Goal: Information Seeking & Learning: Find specific fact

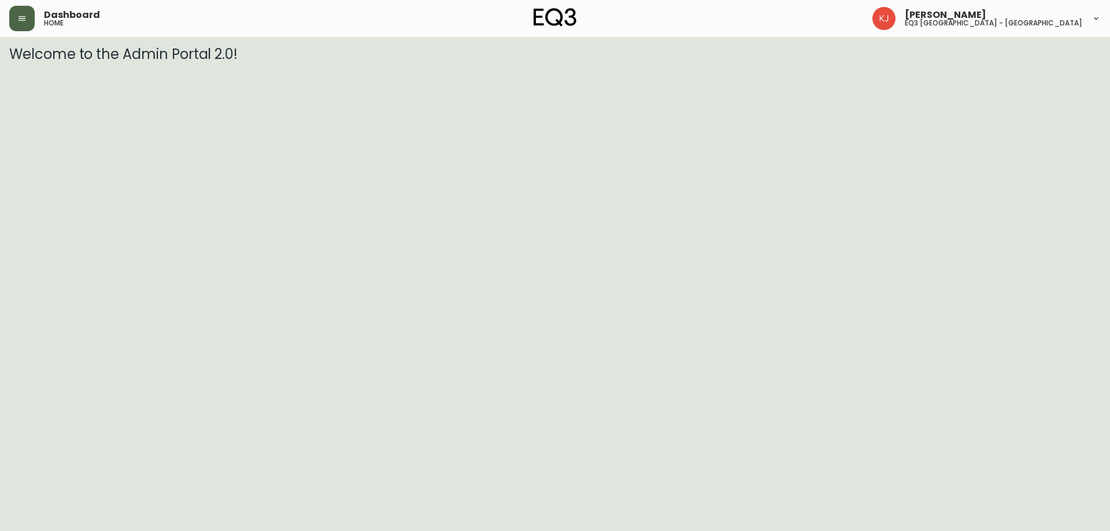
click at [32, 14] on button "button" at bounding box center [21, 18] width 25 height 25
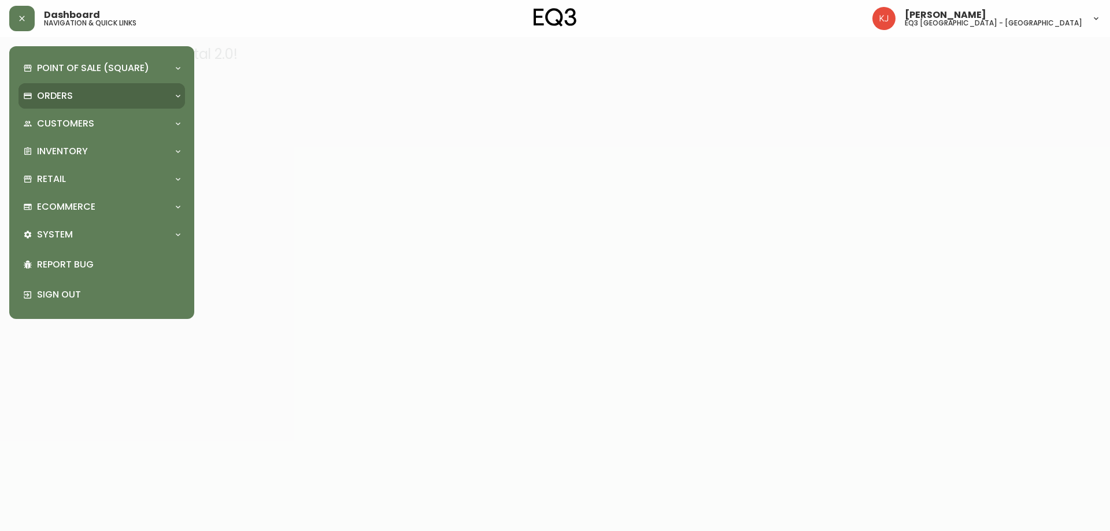
click at [69, 95] on p "Orders" at bounding box center [55, 96] width 36 height 13
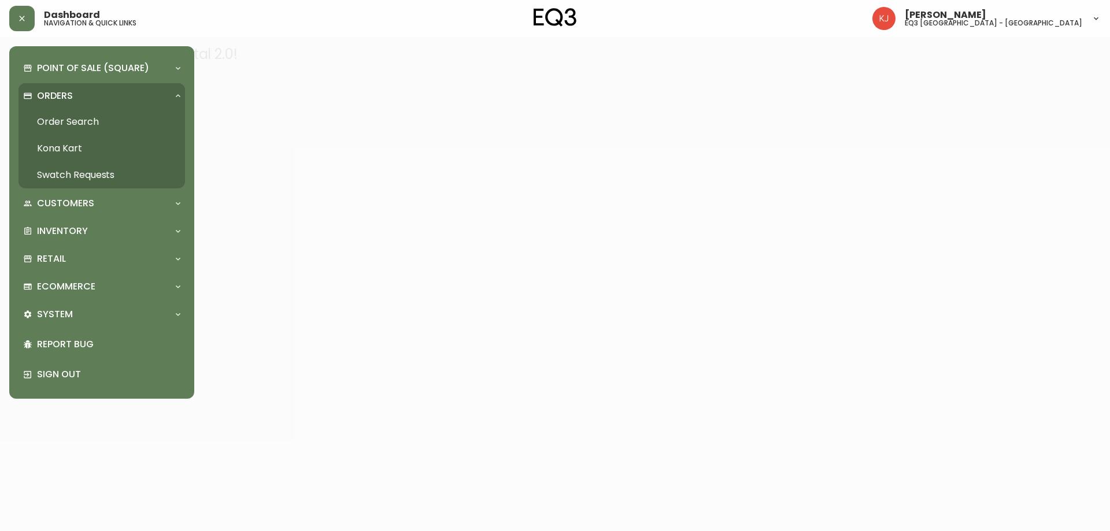
click at [77, 116] on link "Order Search" at bounding box center [101, 122] width 166 height 27
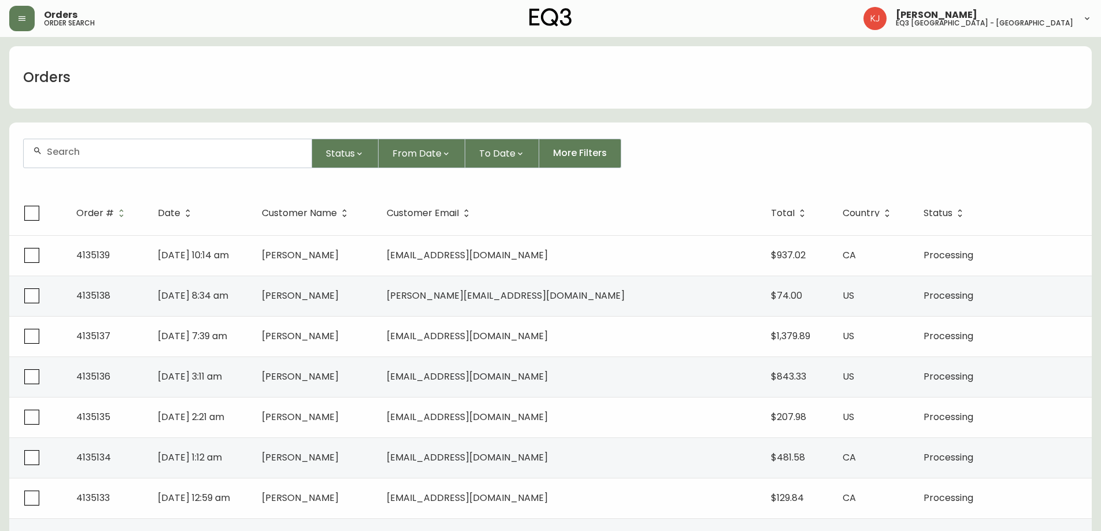
click at [151, 145] on div at bounding box center [168, 153] width 288 height 28
paste input "4134814"
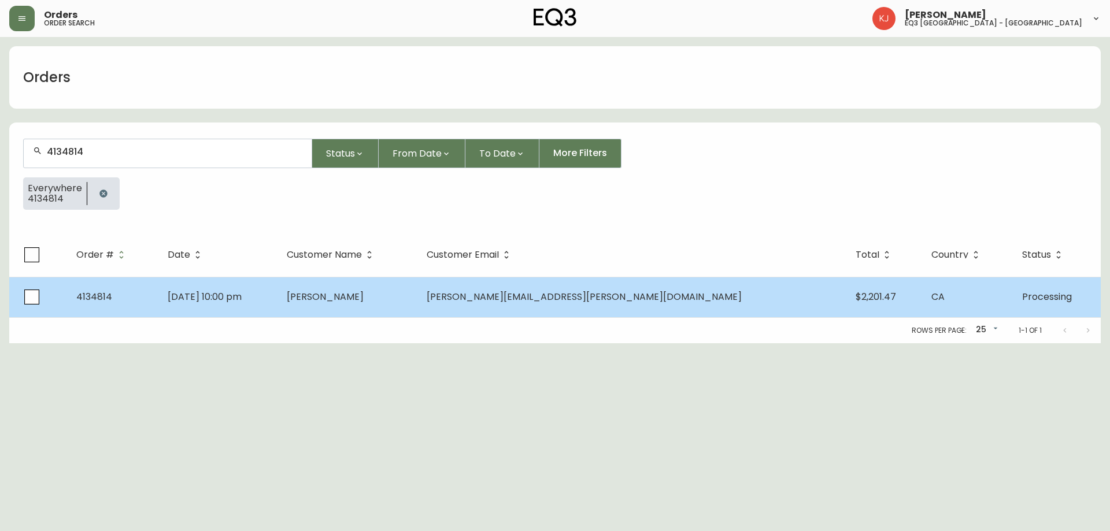
type input "4134814"
click at [417, 301] on td "Katrina Dods" at bounding box center [347, 297] width 140 height 40
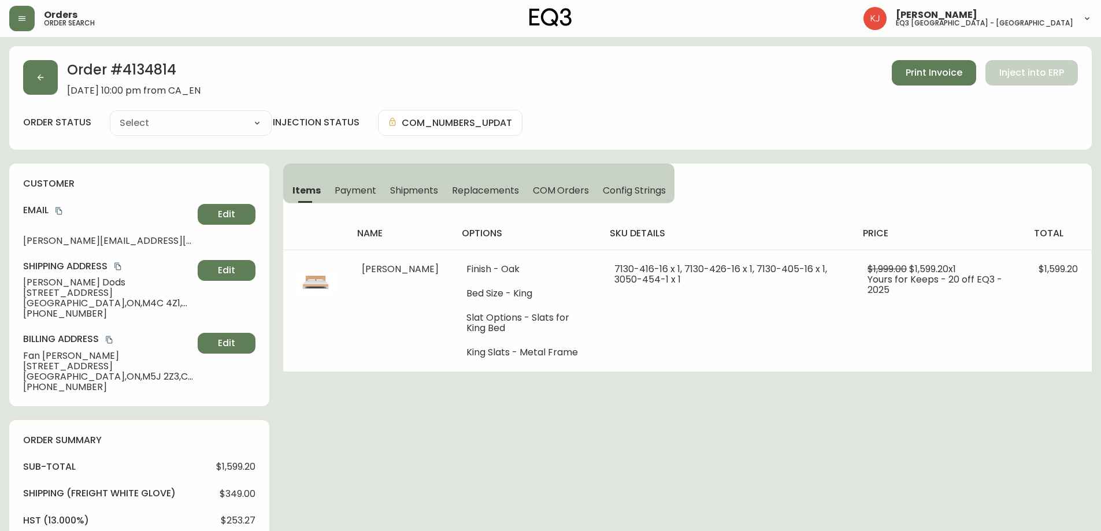
type input "Processing"
select select "PROCESSING"
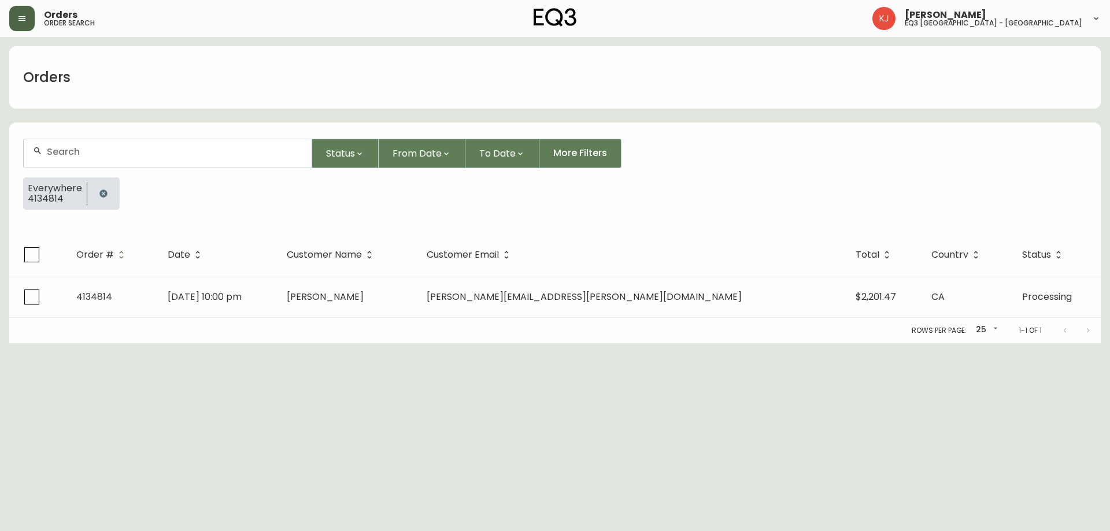
click at [20, 25] on button "button" at bounding box center [21, 18] width 25 height 25
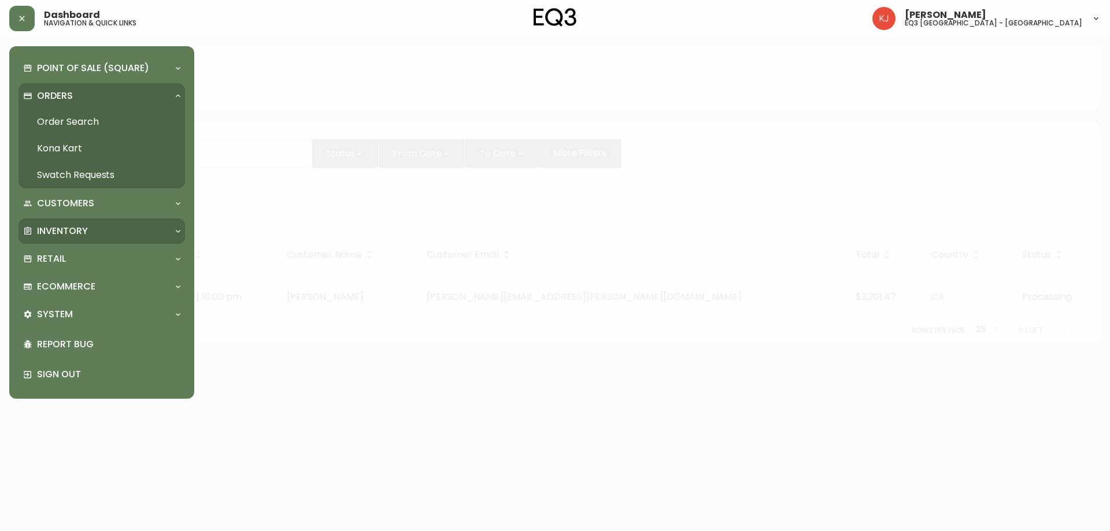
click at [58, 240] on div "Inventory" at bounding box center [101, 231] width 166 height 25
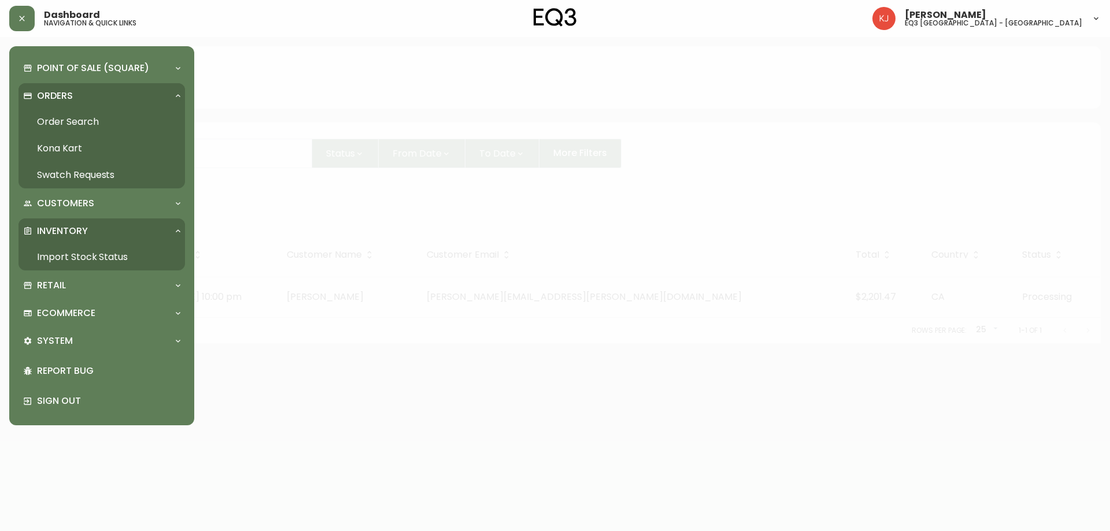
drag, startPoint x: 62, startPoint y: 252, endPoint x: 67, endPoint y: 249, distance: 6.3
click at [62, 253] on link "Import Stock Status" at bounding box center [101, 257] width 166 height 27
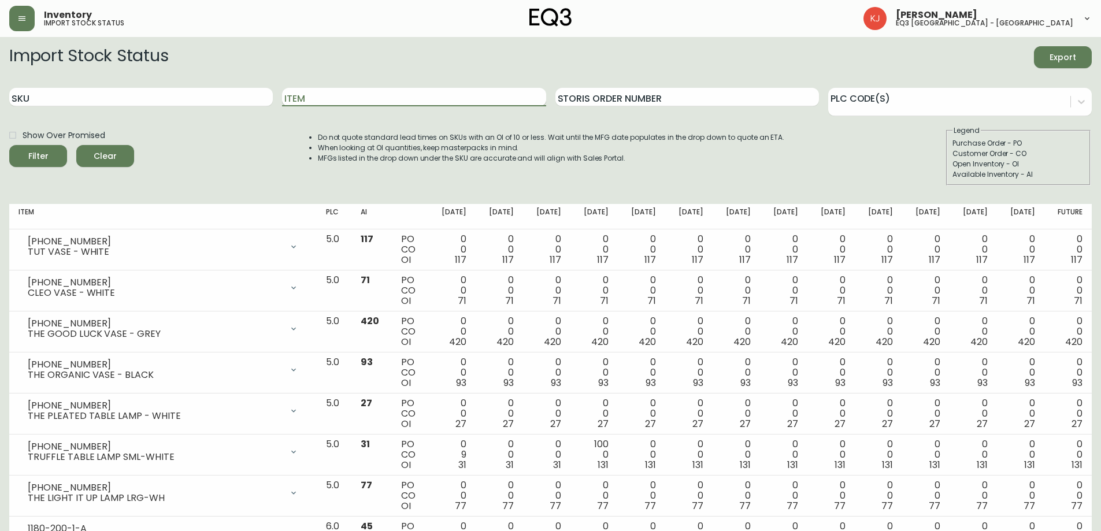
click at [328, 97] on input "Item" at bounding box center [414, 97] width 264 height 18
click at [9, 145] on button "Filter" at bounding box center [38, 156] width 58 height 22
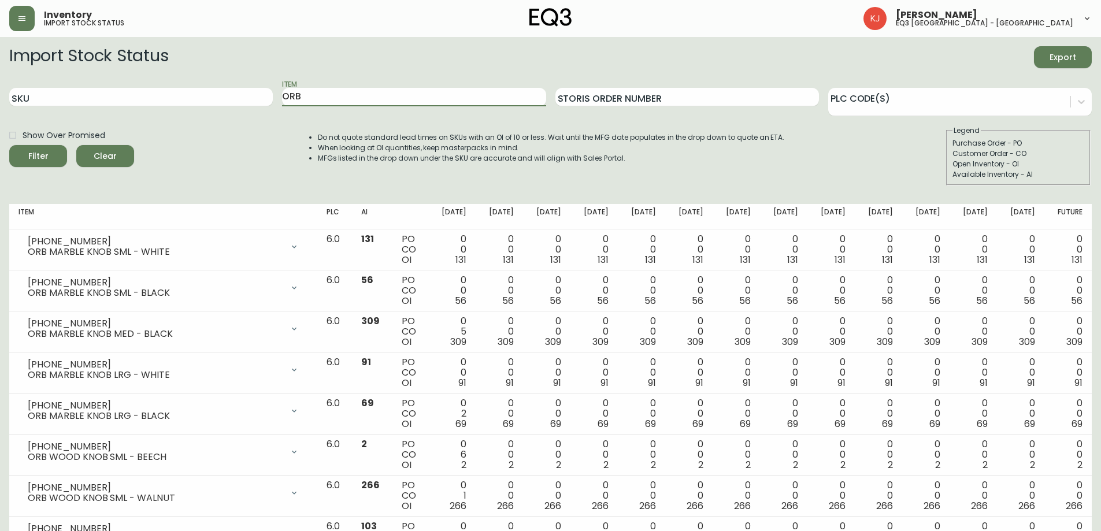
drag, startPoint x: 356, startPoint y: 101, endPoint x: 107, endPoint y: 83, distance: 249.2
click at [107, 83] on div "SKU Item ORB Storis Order Number PLC Code(s)" at bounding box center [550, 98] width 1083 height 38
type input "terra"
click at [9, 145] on button "Filter" at bounding box center [38, 156] width 58 height 22
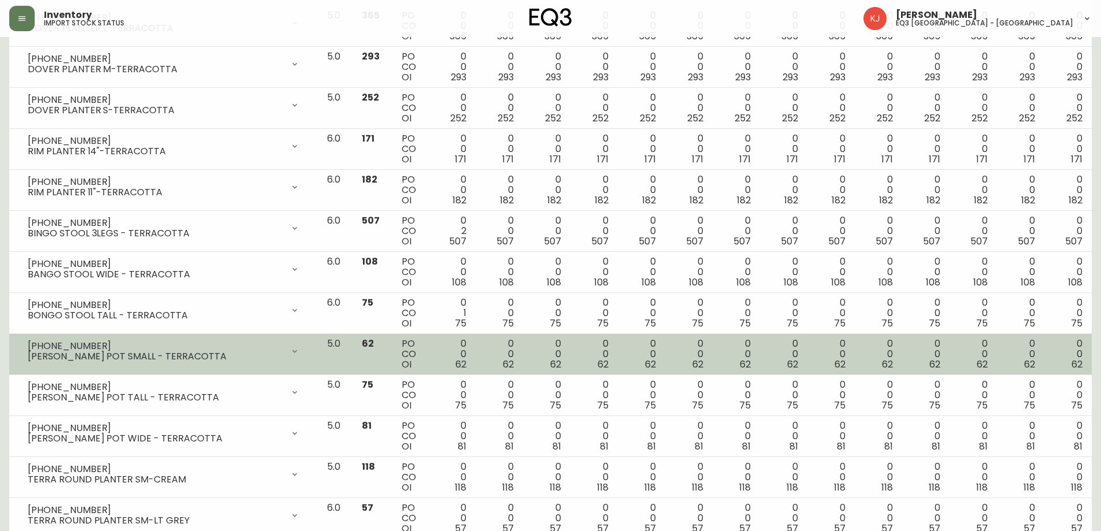
scroll to position [520, 0]
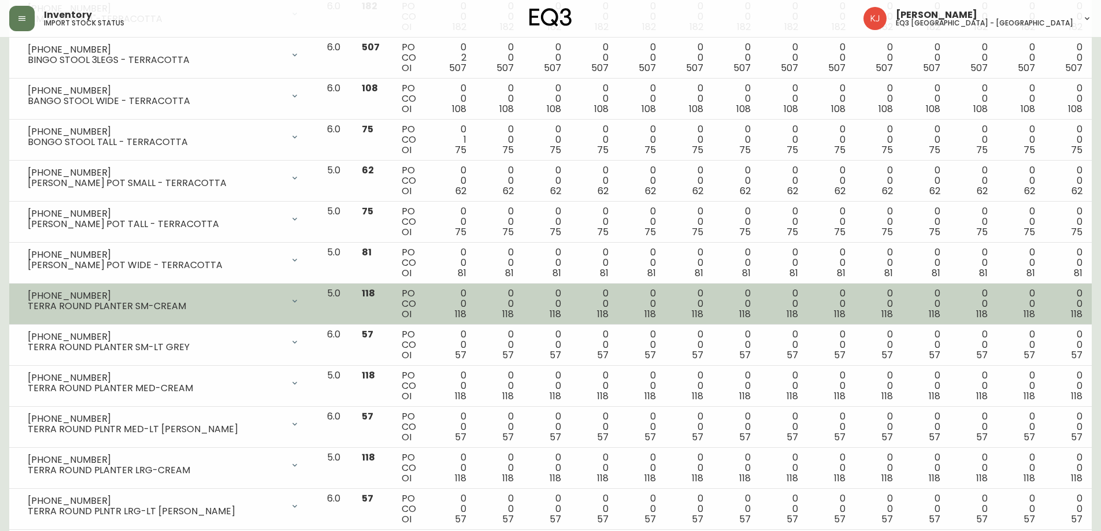
click at [53, 297] on div "3140-9405-0" at bounding box center [156, 296] width 256 height 10
click at [91, 299] on div "3140-9405-0" at bounding box center [156, 296] width 256 height 10
drag, startPoint x: 95, startPoint y: 297, endPoint x: 30, endPoint y: 288, distance: 65.3
click at [30, 288] on div "3140-9405-0 TERRA ROUND PLANTER SM-CREAM" at bounding box center [163, 300] width 290 height 25
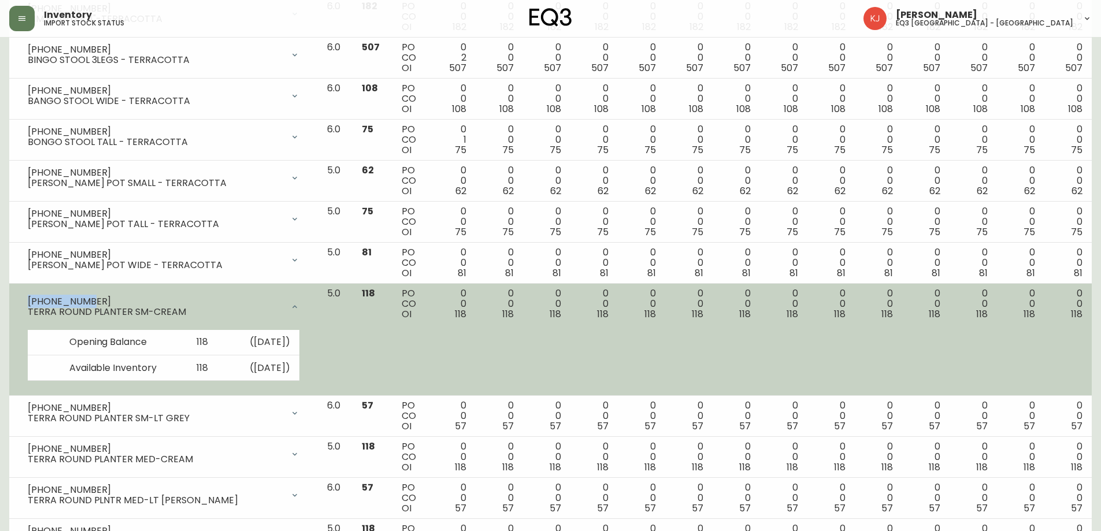
copy div "3140-9405-0"
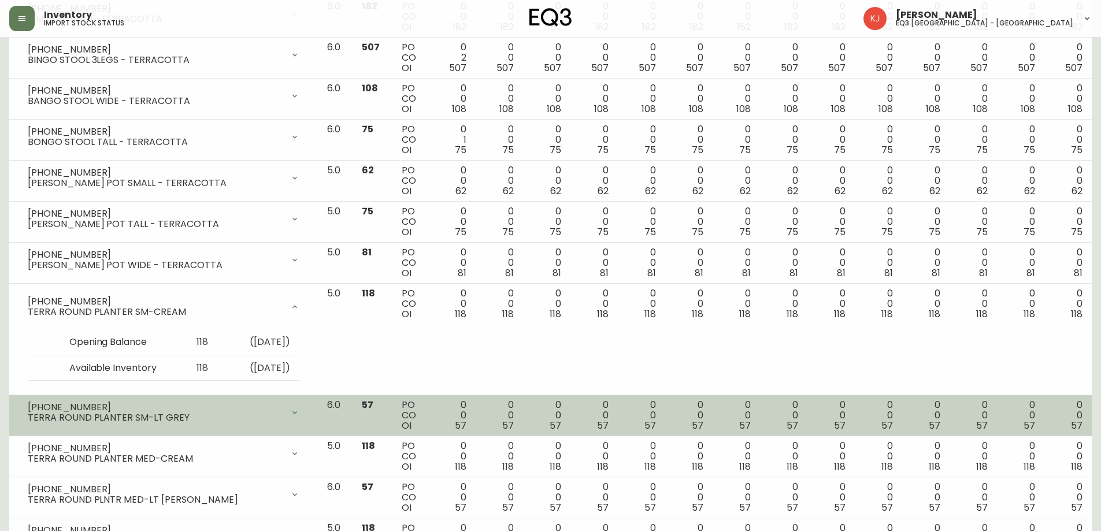
click at [97, 405] on div "3140-9405-7" at bounding box center [156, 407] width 256 height 10
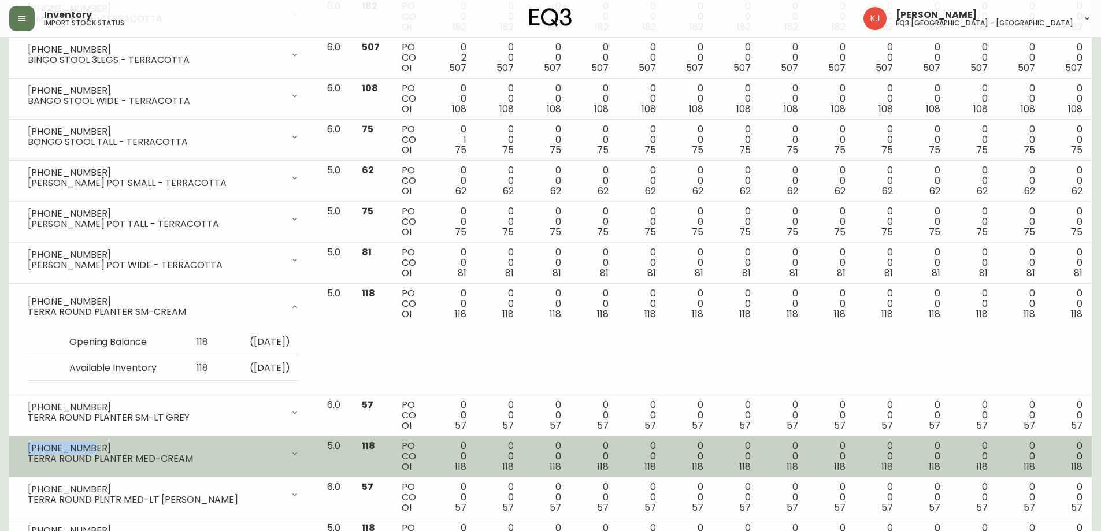
drag, startPoint x: 80, startPoint y: 445, endPoint x: 30, endPoint y: 441, distance: 50.5
click at [30, 441] on td "3140-9406-0 TERRA ROUND PLANTER MED-CREAM Opening Balance 118 ( Sep 06, 2025 ) …" at bounding box center [163, 456] width 309 height 41
copy div "3140-9406-0"
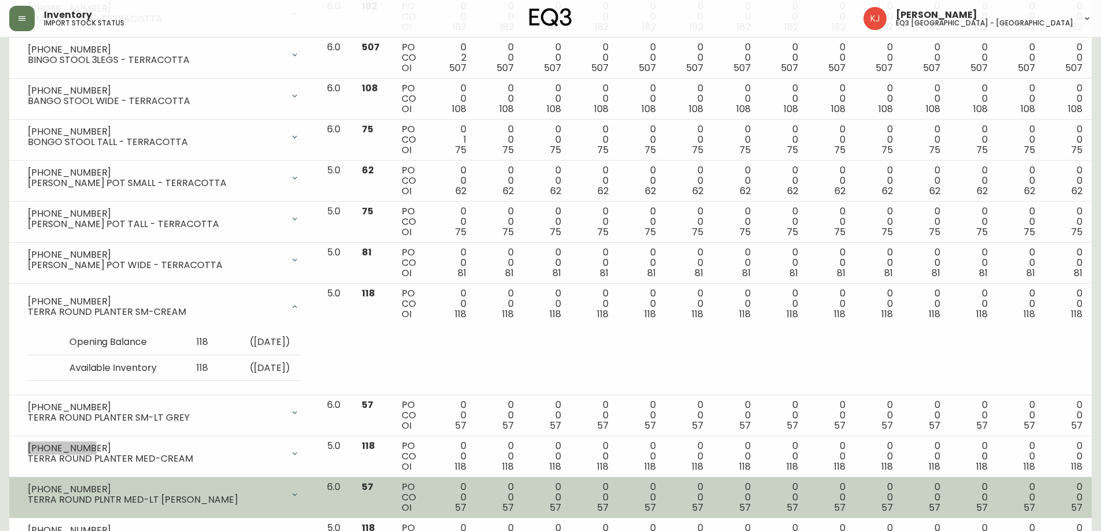
scroll to position [578, 0]
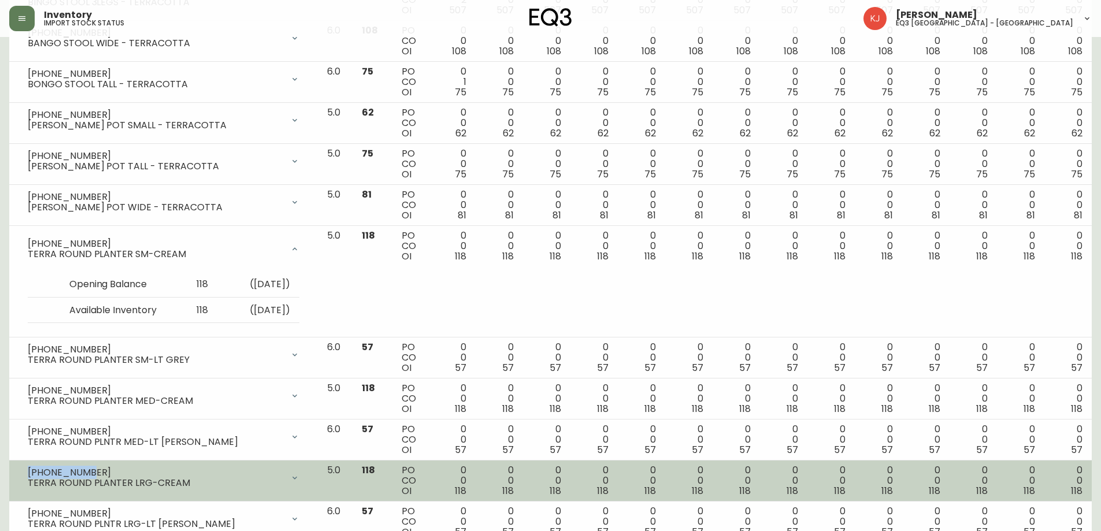
copy div "3140-9407-0"
drag, startPoint x: 90, startPoint y: 471, endPoint x: 26, endPoint y: 471, distance: 63.6
click at [26, 471] on div "3140-9407-0 TERRA ROUND PLANTER LRG-CREAM" at bounding box center [163, 477] width 290 height 25
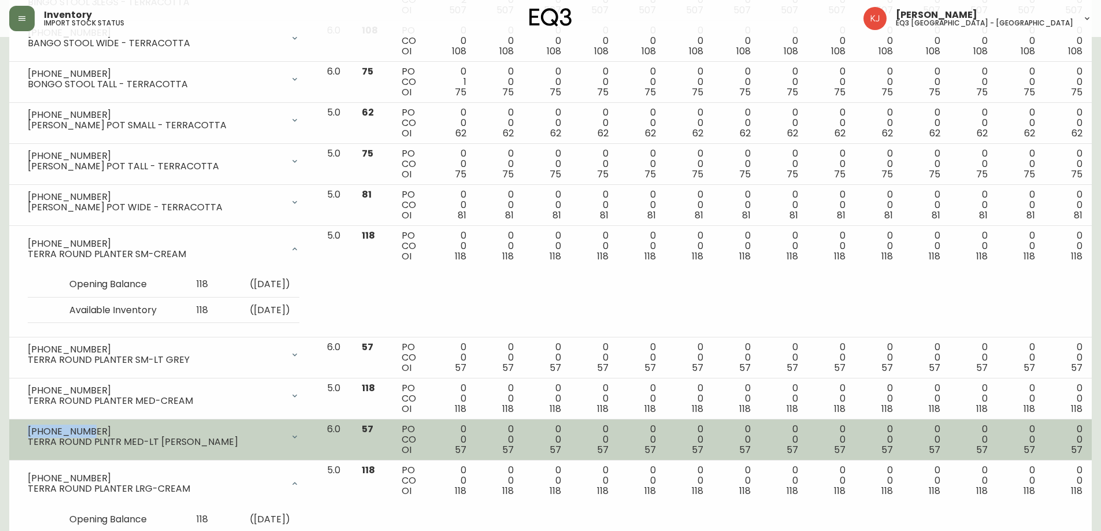
drag, startPoint x: 76, startPoint y: 431, endPoint x: 12, endPoint y: 420, distance: 65.0
click at [12, 420] on td "3140-9406-7 TERRA ROUND PLNTR MED-LT GREY Opening Balance 57 ( Sep 06, 2025 ) A…" at bounding box center [163, 440] width 309 height 41
copy div "3140-9406-7"
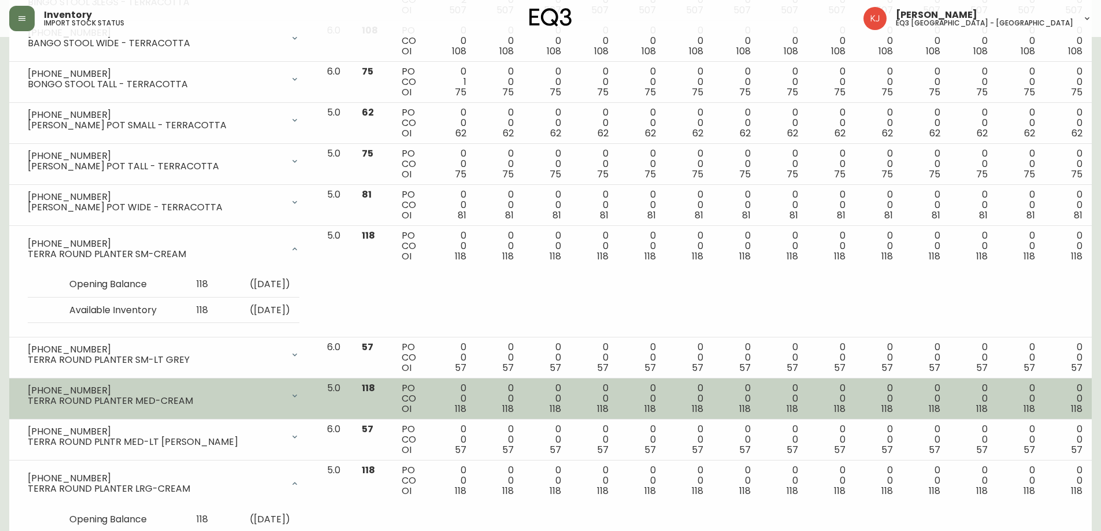
click at [91, 391] on div "3140-9406-0" at bounding box center [156, 391] width 256 height 10
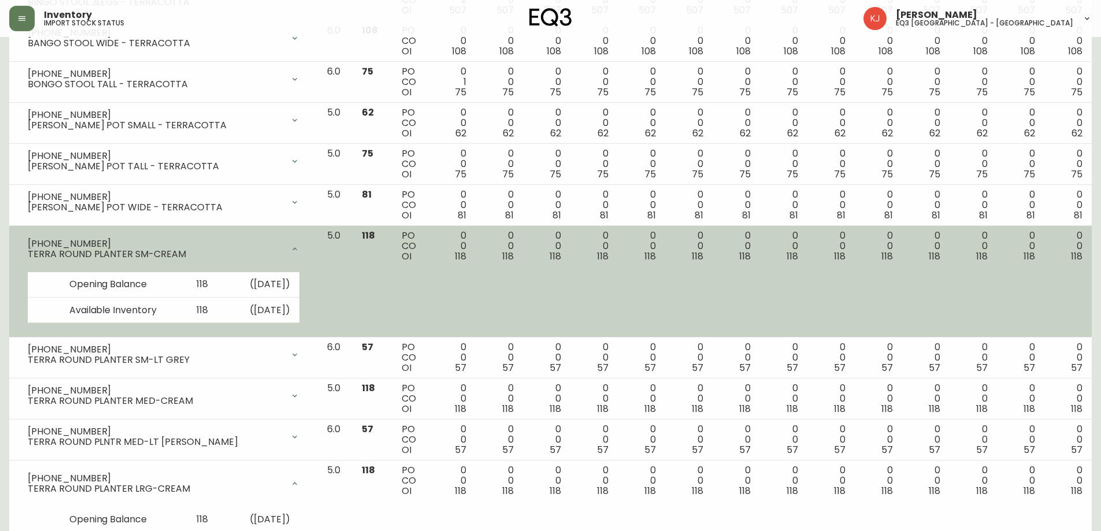
click at [299, 247] on icon at bounding box center [294, 249] width 9 height 9
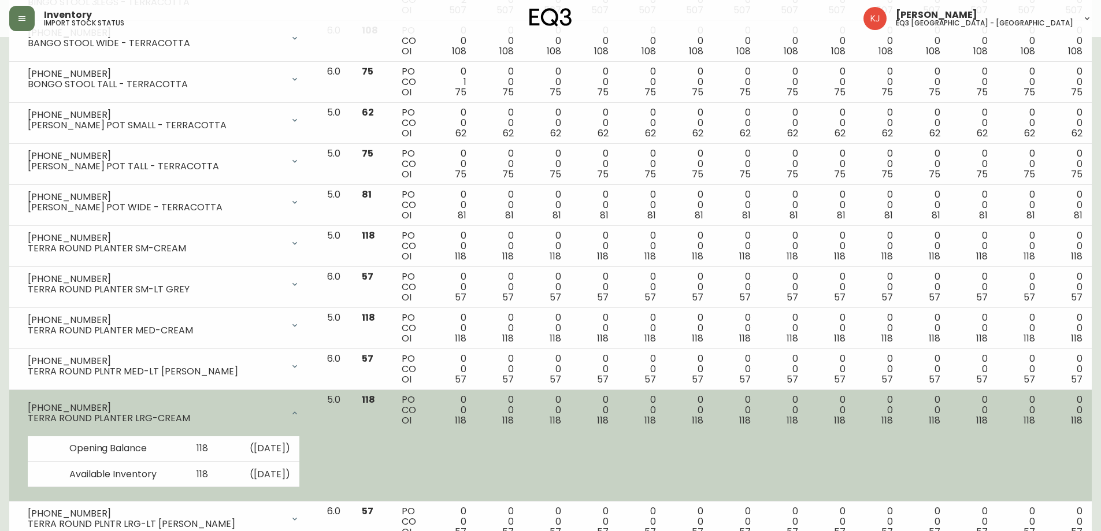
click at [299, 412] on icon at bounding box center [294, 413] width 9 height 9
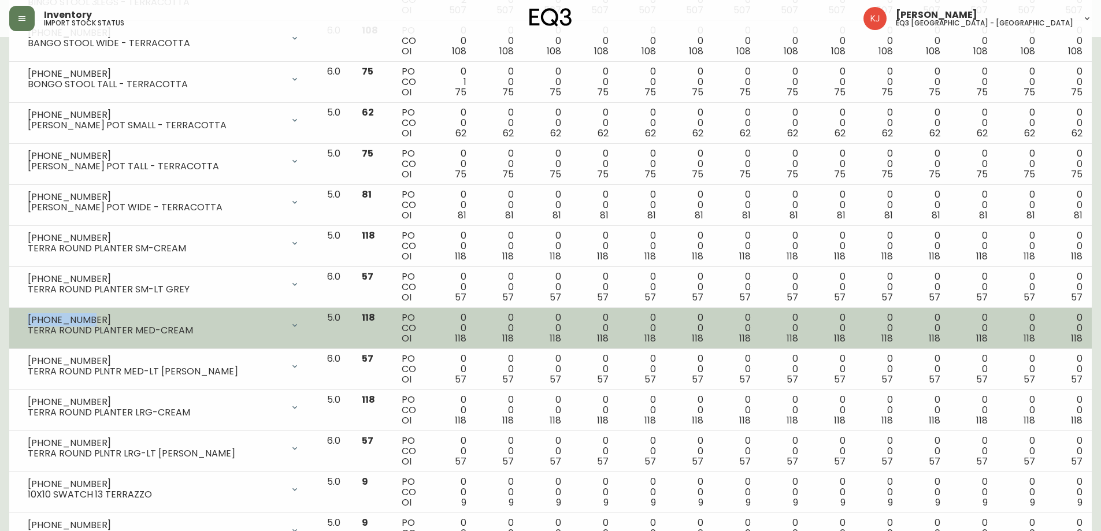
drag, startPoint x: 88, startPoint y: 318, endPoint x: 27, endPoint y: 317, distance: 61.3
click at [27, 317] on div "3140-9406-0 TERRA ROUND PLANTER MED-CREAM" at bounding box center [163, 325] width 290 height 25
copy div "3140-9406-0"
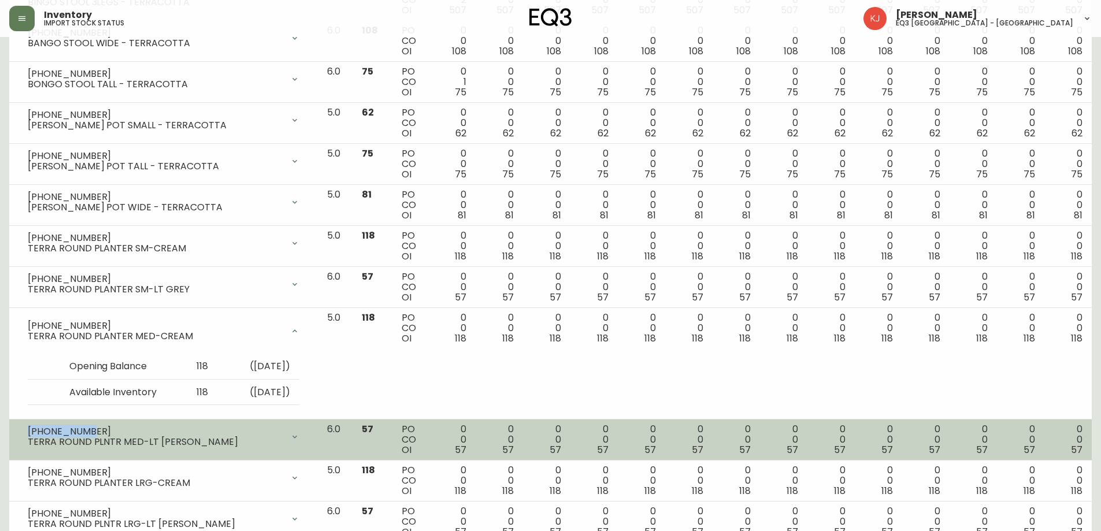
drag, startPoint x: 95, startPoint y: 433, endPoint x: 29, endPoint y: 430, distance: 66.0
click at [29, 430] on div "3140-9406-7" at bounding box center [156, 432] width 256 height 10
copy div "3140-9406-7"
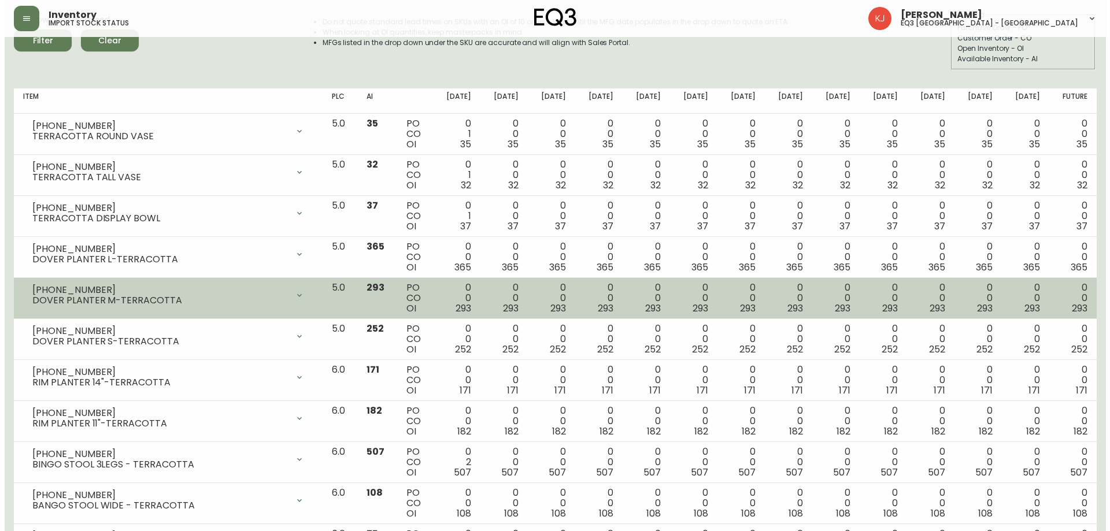
scroll to position [0, 0]
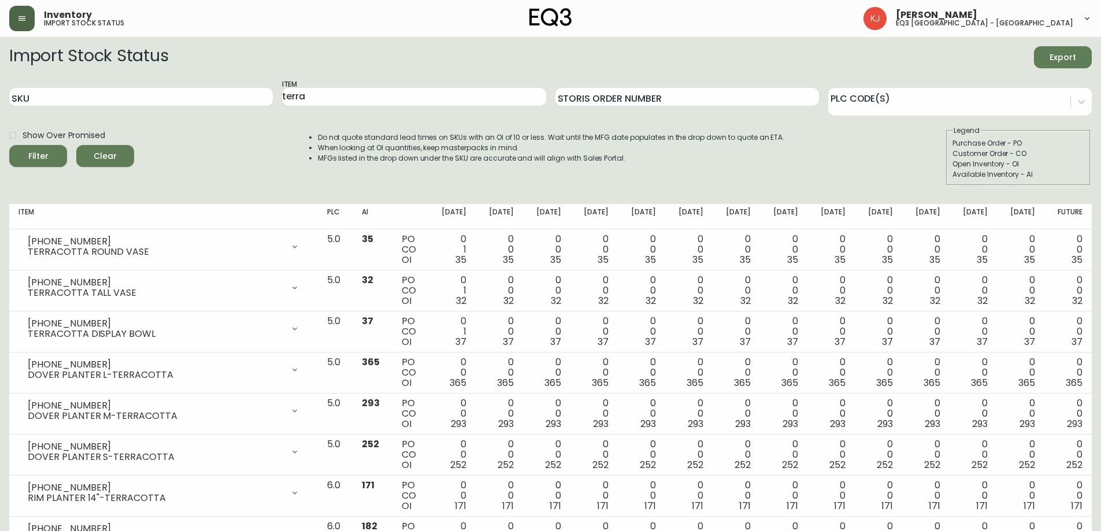
click at [14, 17] on button "button" at bounding box center [21, 18] width 25 height 25
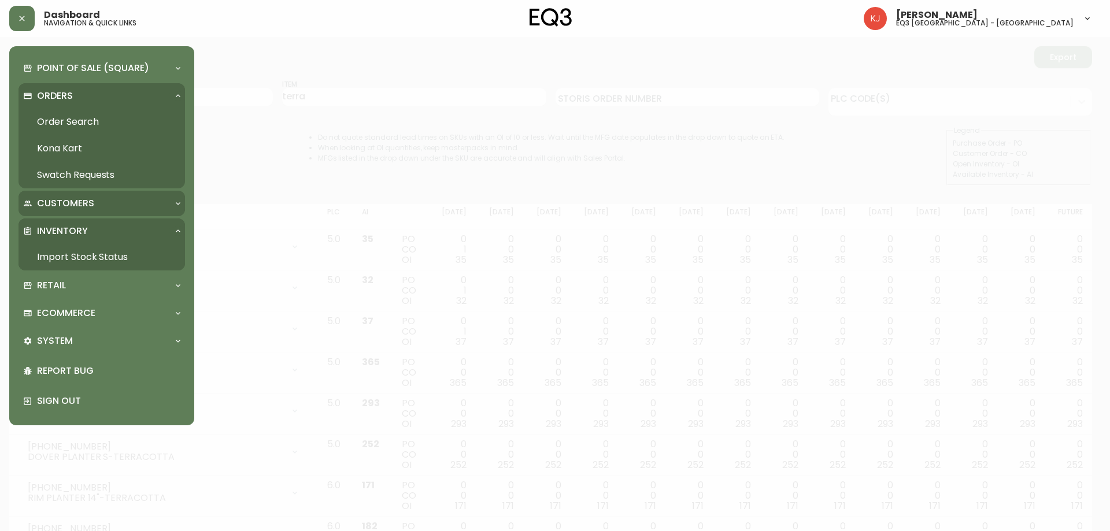
click at [72, 199] on p "Customers" at bounding box center [65, 203] width 57 height 13
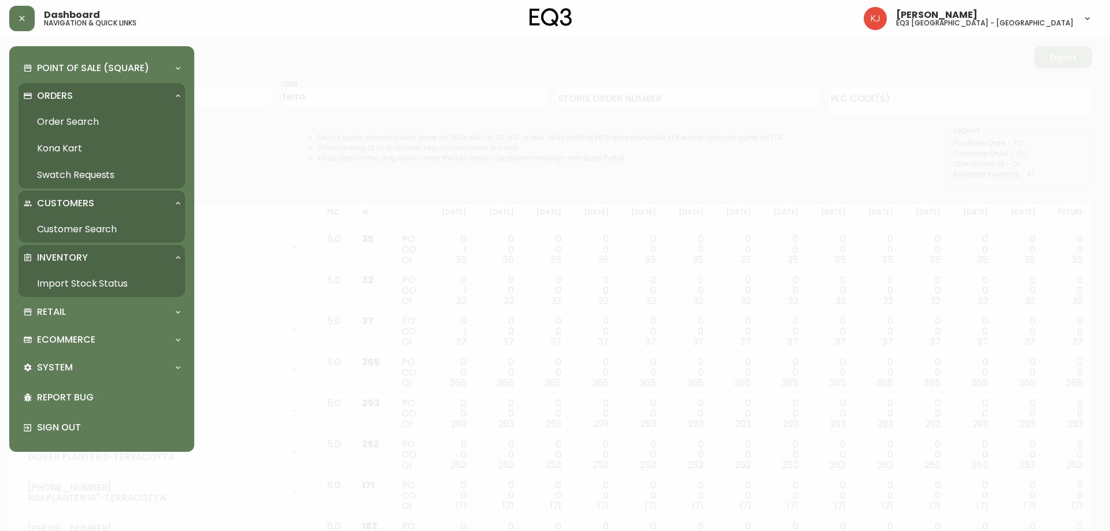
click at [79, 230] on link "Customer Search" at bounding box center [101, 229] width 166 height 27
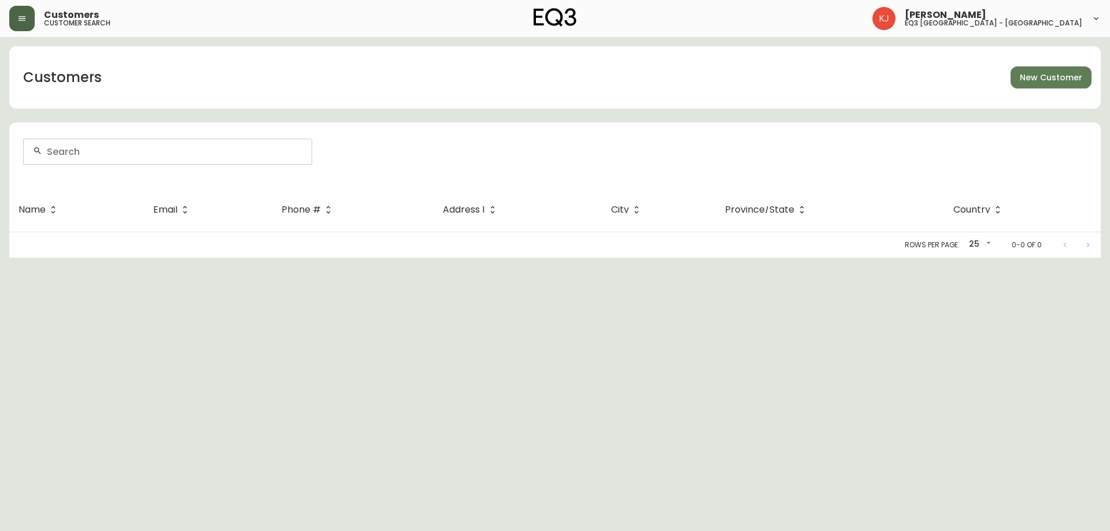
click at [14, 9] on button "button" at bounding box center [21, 18] width 25 height 25
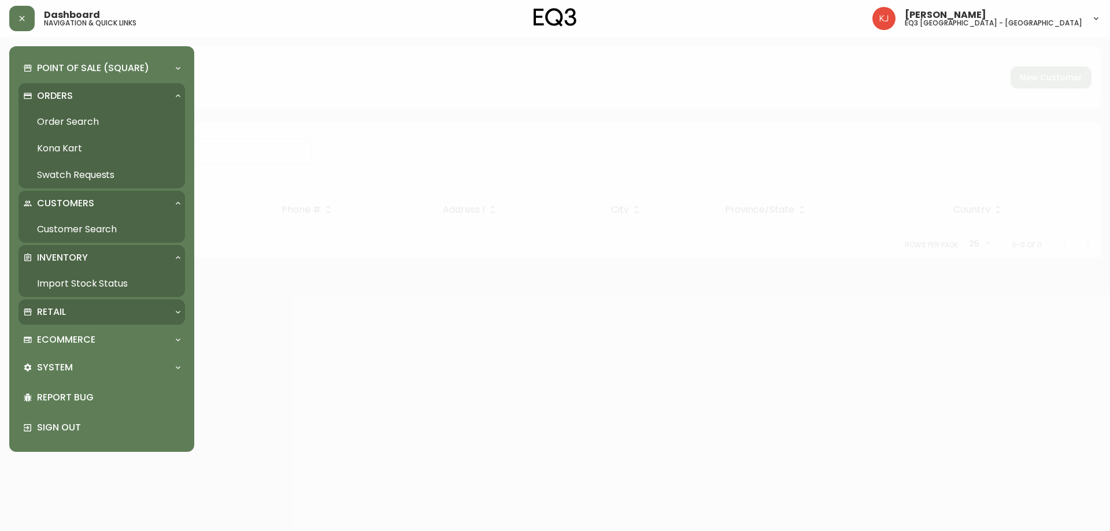
click at [70, 306] on div "Retail" at bounding box center [96, 312] width 146 height 13
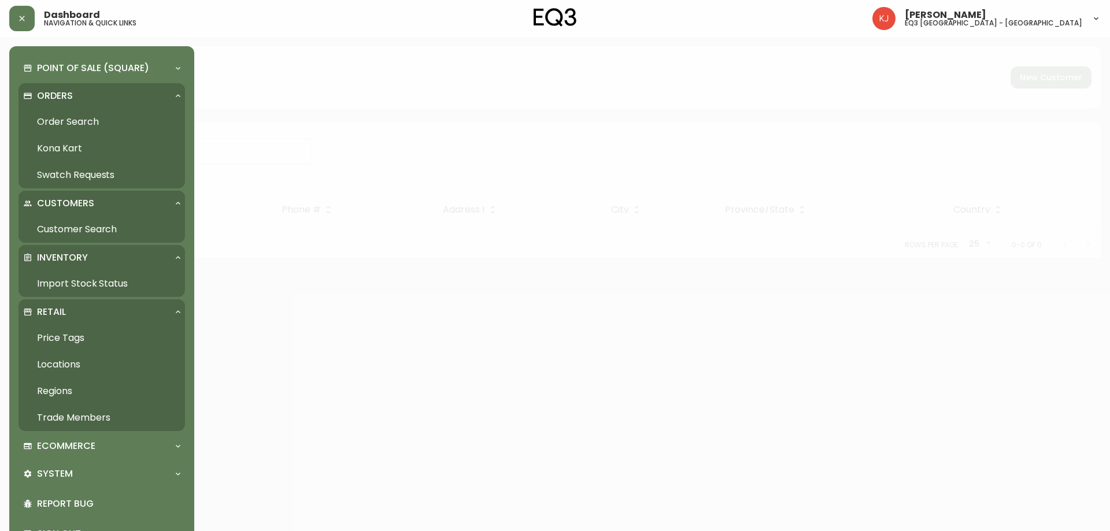
click at [62, 335] on link "Price Tags" at bounding box center [101, 338] width 166 height 27
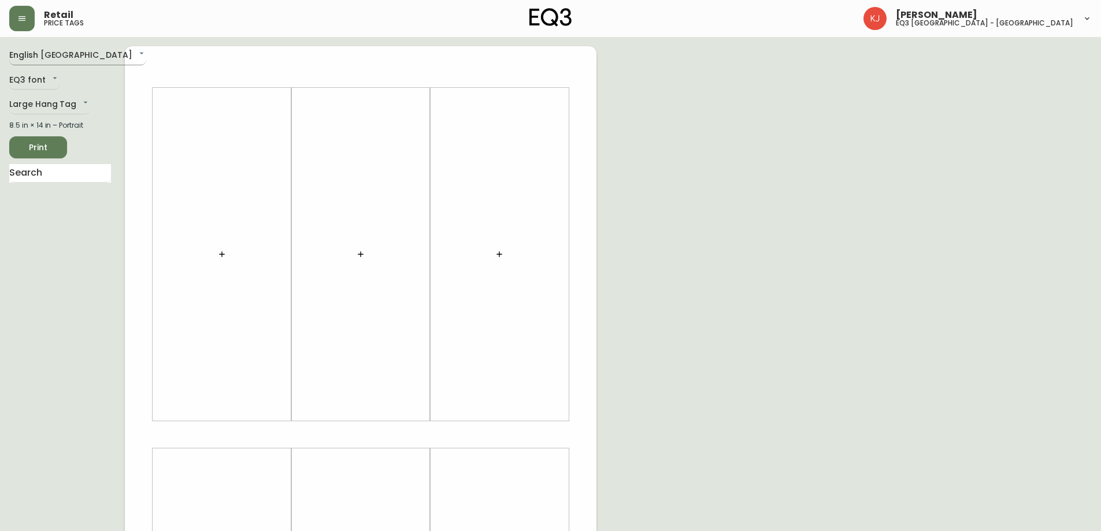
click at [67, 50] on body "Retail price tags Kevin Jobin eq3 montréal - griffintown English Canada en_CA E…" at bounding box center [550, 411] width 1101 height 823
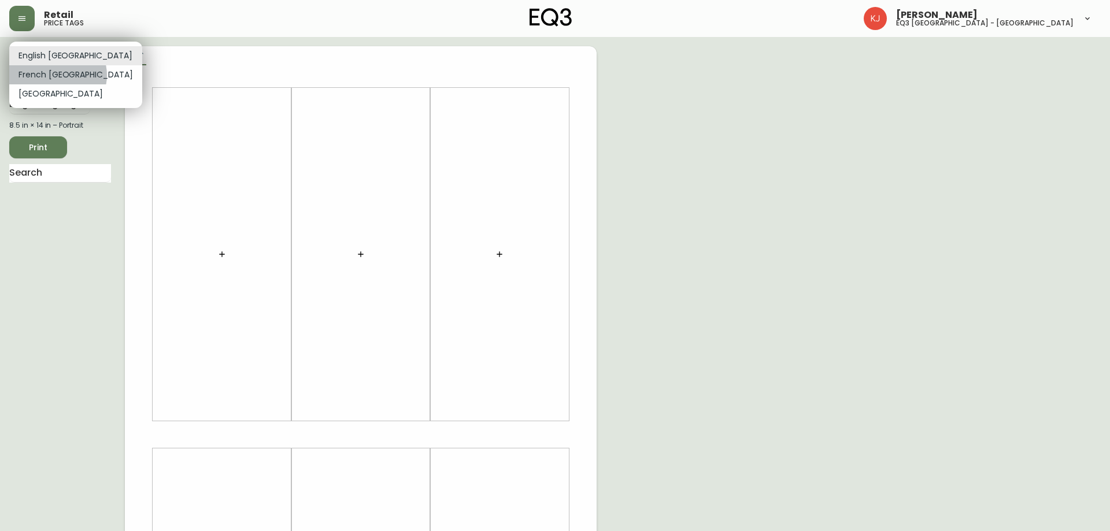
click at [57, 75] on li "French Canada" at bounding box center [75, 74] width 133 height 19
type input "fr_CA"
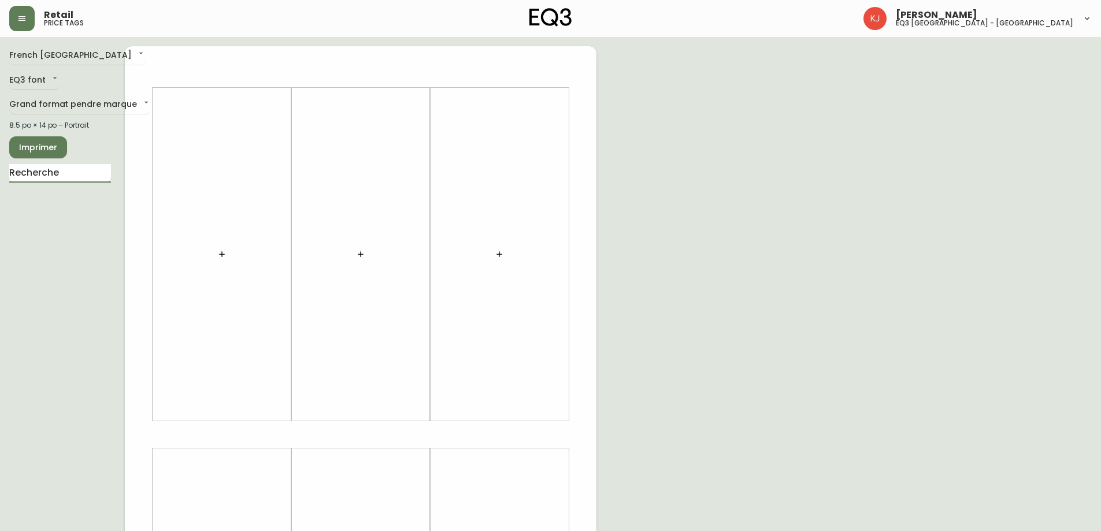
click at [58, 177] on input "text" at bounding box center [60, 173] width 102 height 18
click at [61, 103] on body "Retail price tags Kevin Jobin eq3 montréal - griffintown French Canada fr_CA EQ…" at bounding box center [550, 411] width 1101 height 823
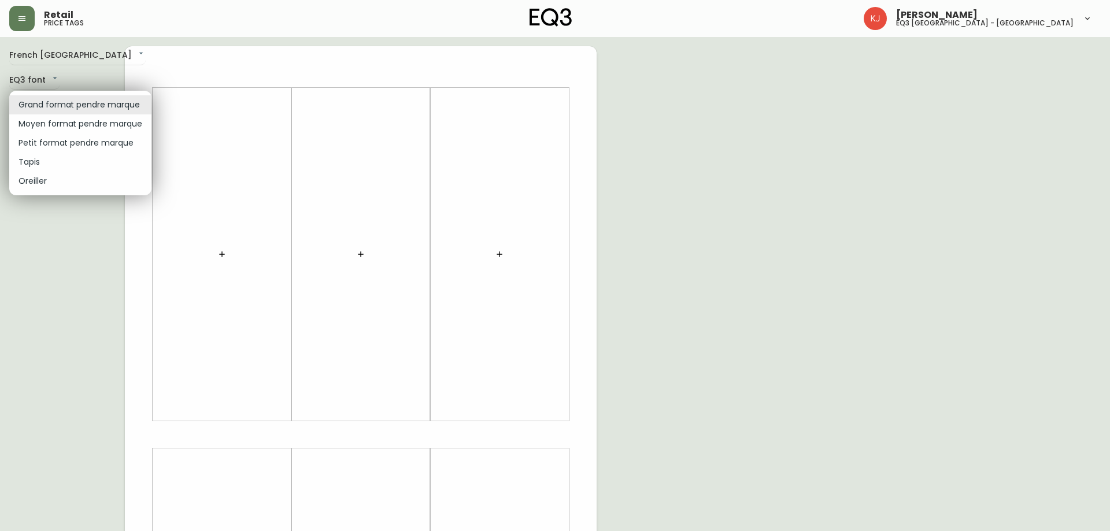
click at [62, 141] on li "Petit format pendre marque" at bounding box center [80, 143] width 142 height 19
type input "small"
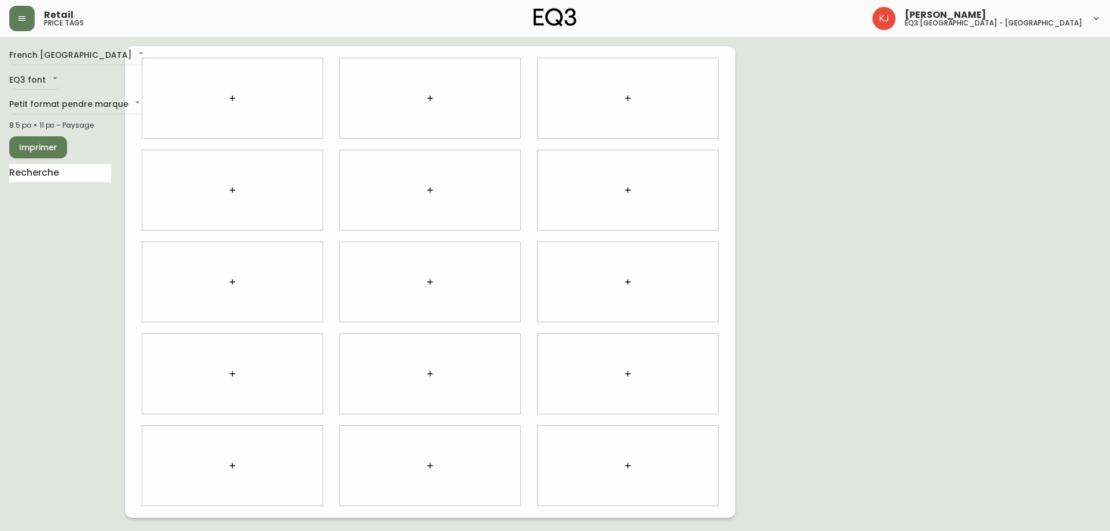
click at [984, 281] on div "French Canada fr_CA EQ3 font EQ3 Petit format pendre marque small 8.5 po × 11 p…" at bounding box center [554, 282] width 1091 height 472
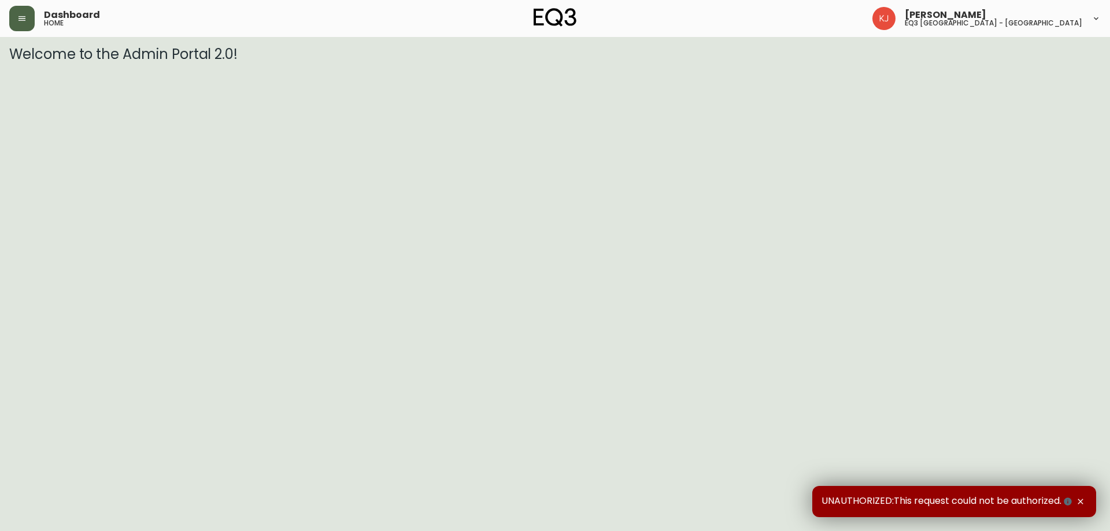
click at [31, 18] on button "button" at bounding box center [21, 18] width 25 height 25
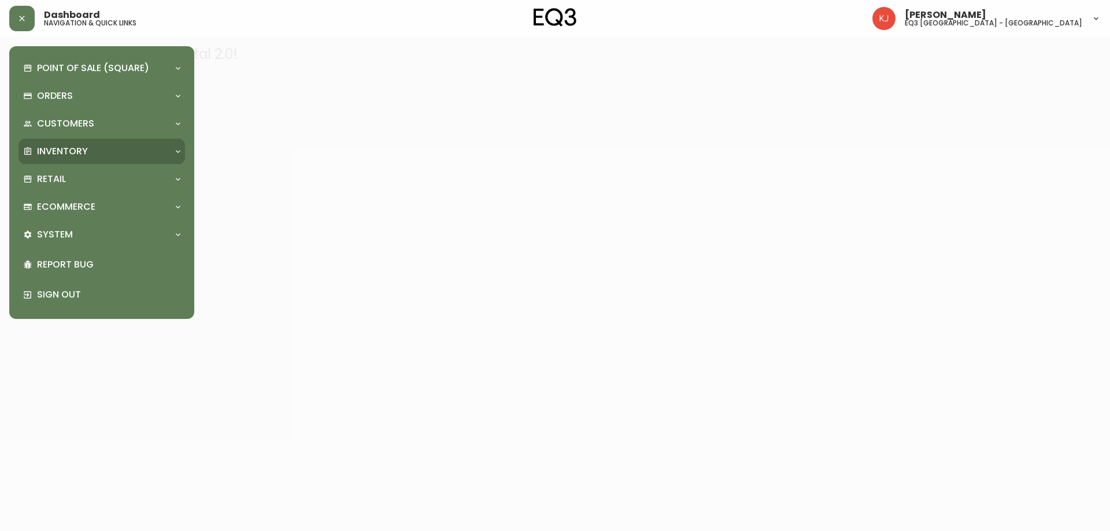
click at [62, 146] on p "Inventory" at bounding box center [62, 151] width 51 height 13
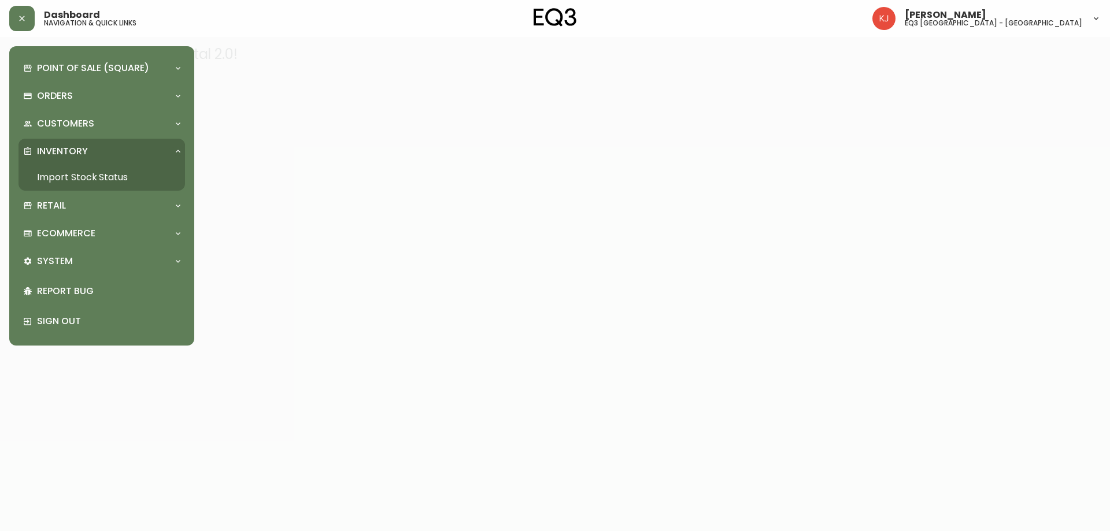
click at [71, 179] on link "Import Stock Status" at bounding box center [101, 177] width 166 height 27
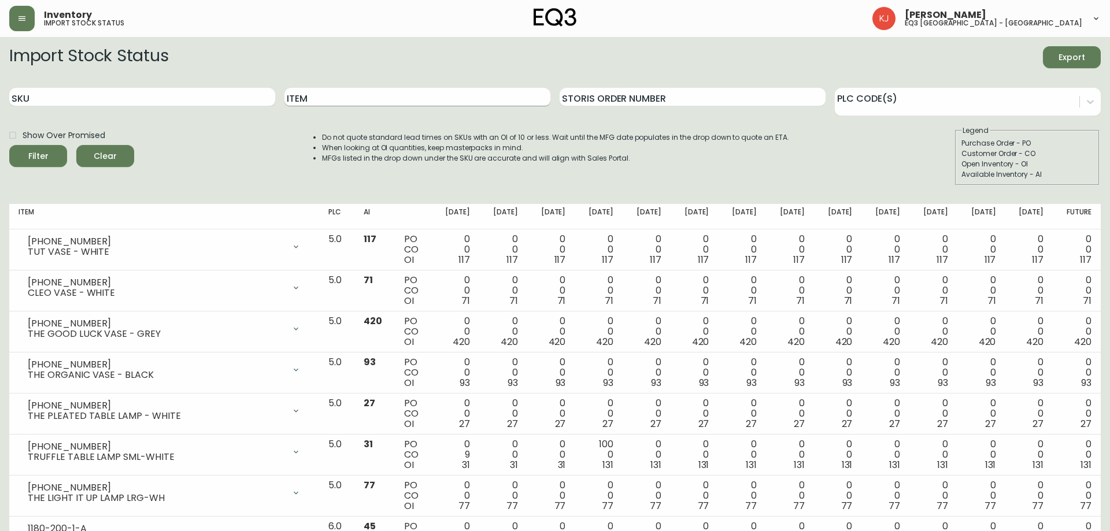
click at [310, 98] on input "Item" at bounding box center [417, 97] width 266 height 18
type input "PILLOW"
click at [9, 145] on button "Filter" at bounding box center [38, 156] width 58 height 22
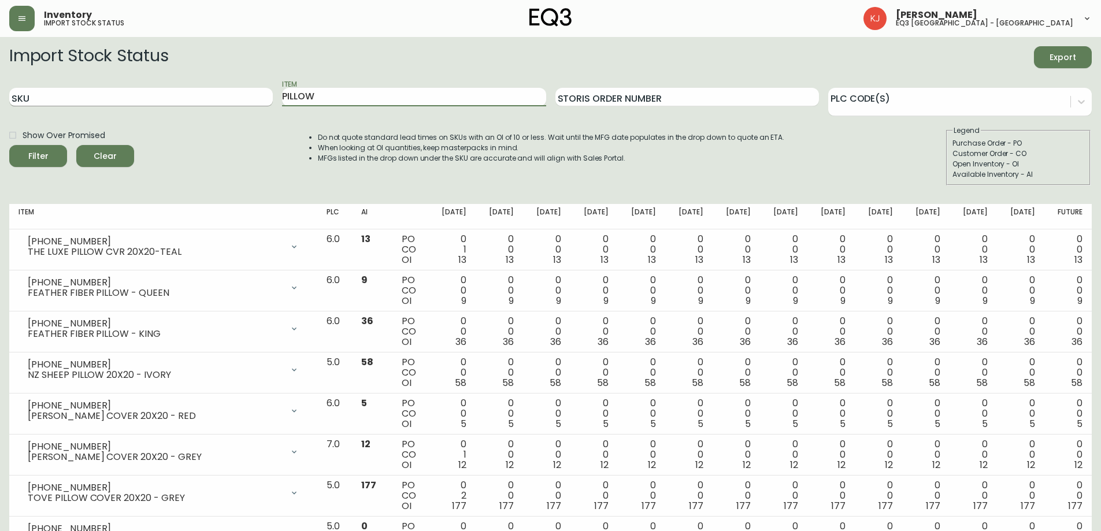
click at [176, 95] on input "SKU" at bounding box center [141, 97] width 264 height 18
type input "3"
type input "5370"
click at [9, 145] on button "Filter" at bounding box center [38, 156] width 58 height 22
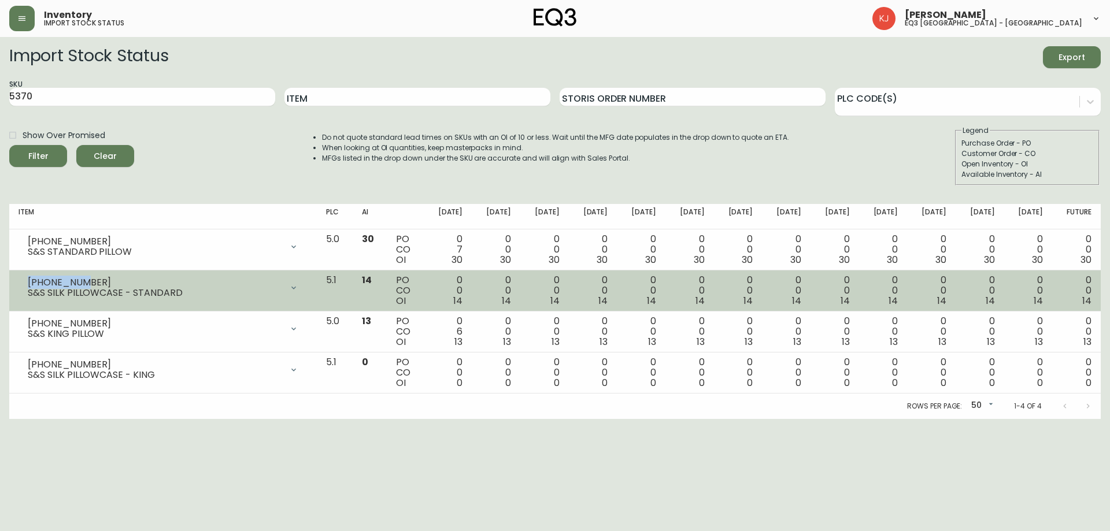
copy div "[PHONE_NUMBER]"
drag, startPoint x: 82, startPoint y: 282, endPoint x: 27, endPoint y: 275, distance: 55.9
click at [27, 275] on div "[PHONE_NUMBER] S&S SILK PILLOWCASE - STANDARD" at bounding box center [162, 287] width 289 height 25
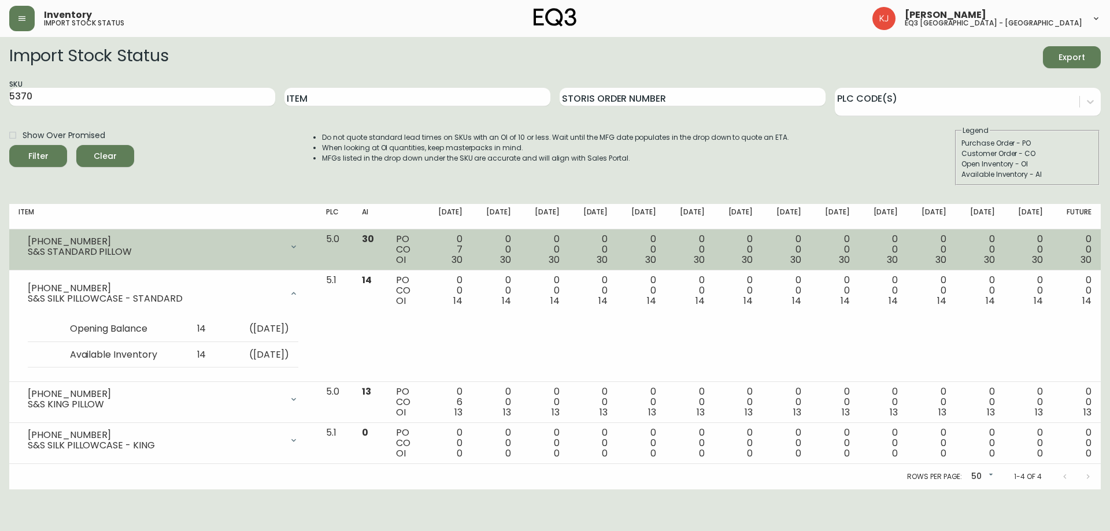
click at [164, 231] on td "[PHONE_NUMBER] S&S STANDARD PILLOW Opening Balance 37 ( [DATE] ) Customer Order…" at bounding box center [163, 250] width 308 height 41
drag, startPoint x: 87, startPoint y: 239, endPoint x: 25, endPoint y: 232, distance: 62.3
click at [25, 232] on td "[PHONE_NUMBER] S&S STANDARD PILLOW Opening Balance 37 ( [DATE] ) Customer Order…" at bounding box center [163, 250] width 308 height 41
copy div "[PHONE_NUMBER]"
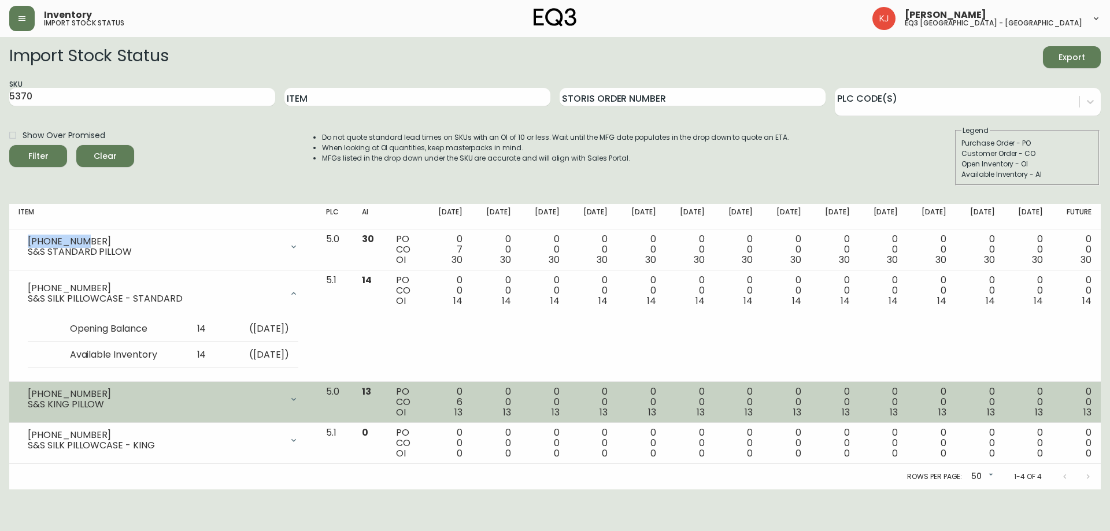
drag, startPoint x: 86, startPoint y: 388, endPoint x: 59, endPoint y: 387, distance: 26.6
click at [59, 387] on div "[PHONE_NUMBER] S&S KING PILLOW" at bounding box center [162, 399] width 289 height 25
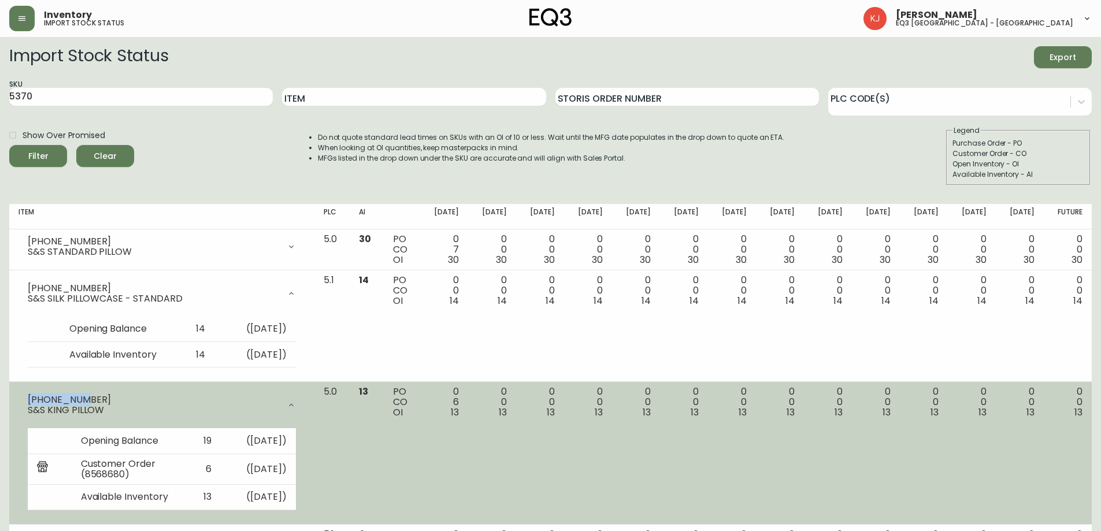
drag, startPoint x: 93, startPoint y: 401, endPoint x: 27, endPoint y: 394, distance: 66.2
click at [27, 394] on div "[PHONE_NUMBER] S&S KING PILLOW" at bounding box center [161, 405] width 287 height 37
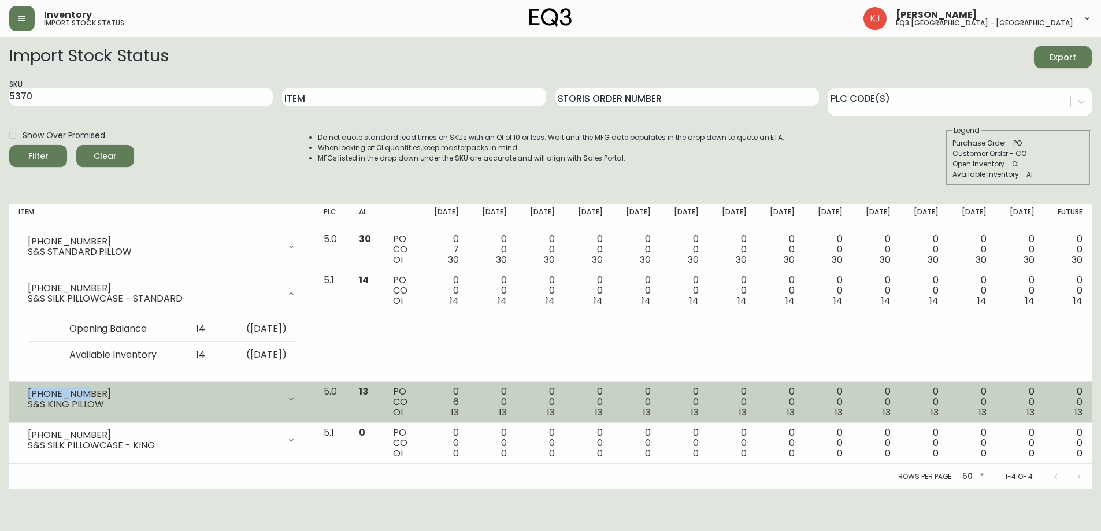
copy div "[PHONE_NUMBER]"
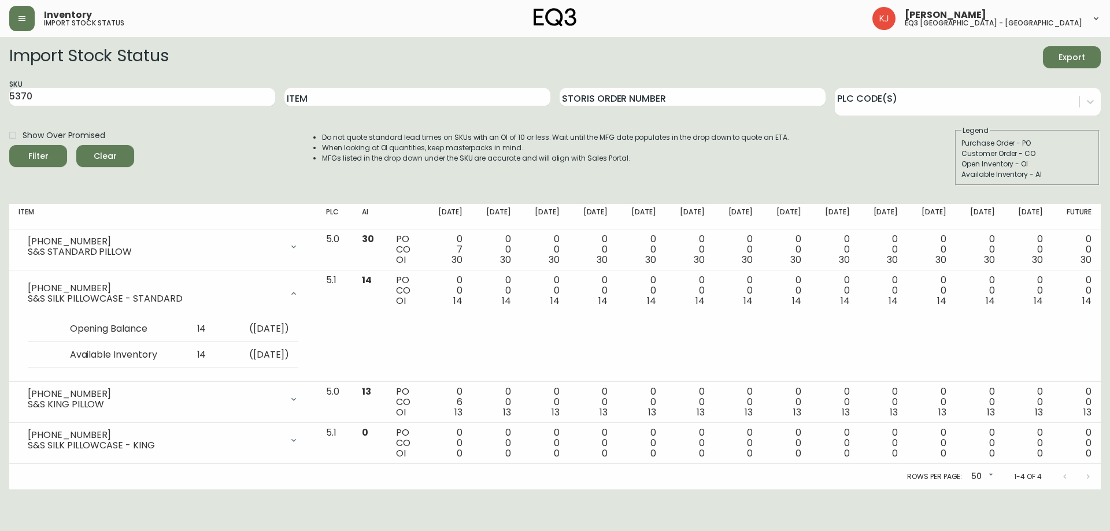
click at [153, 129] on div "Show Over Promised Filter Clear Do not quote standard lead times on SKUs with a…" at bounding box center [554, 155] width 1091 height 60
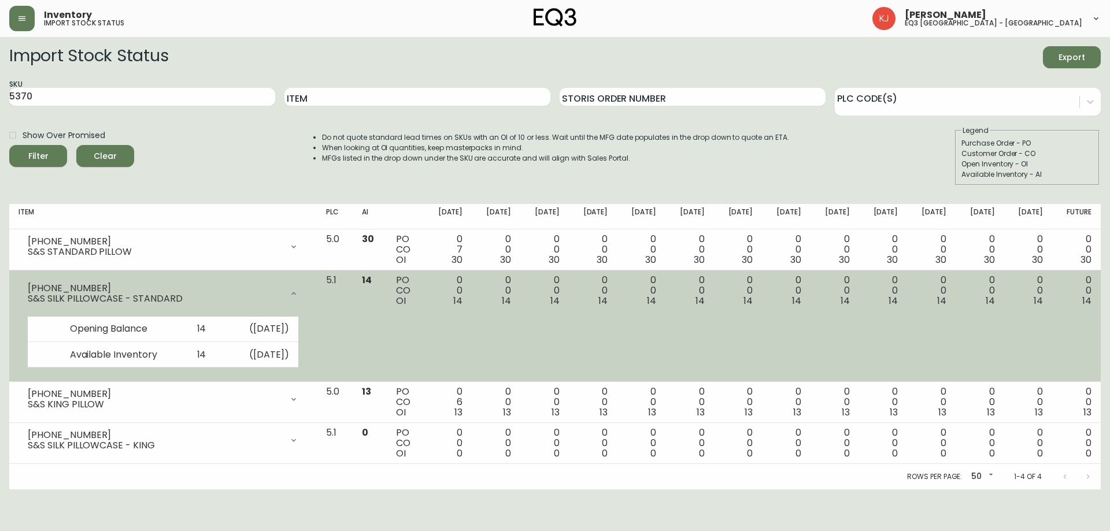
click at [298, 295] on icon at bounding box center [293, 293] width 9 height 9
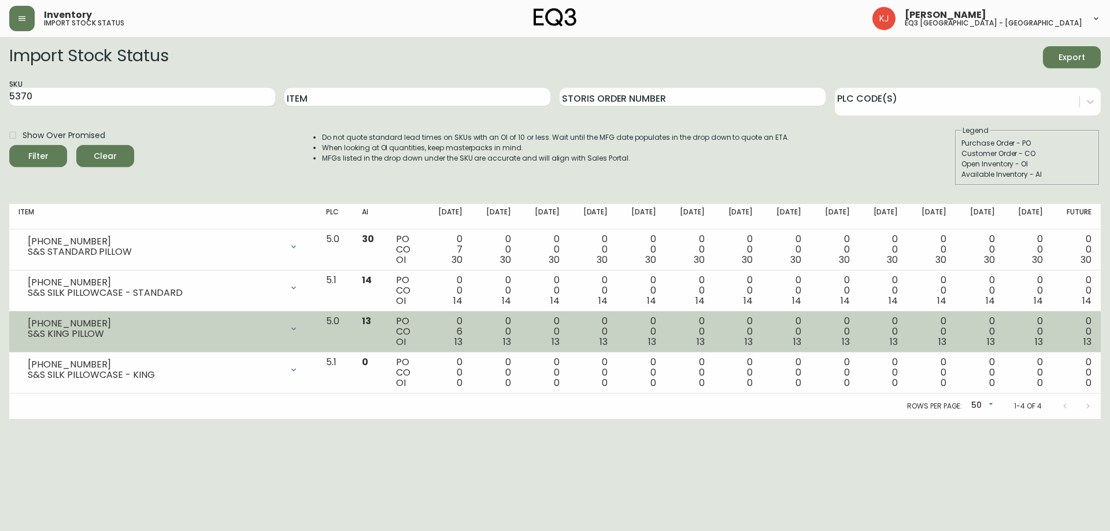
click at [298, 327] on icon at bounding box center [293, 328] width 9 height 9
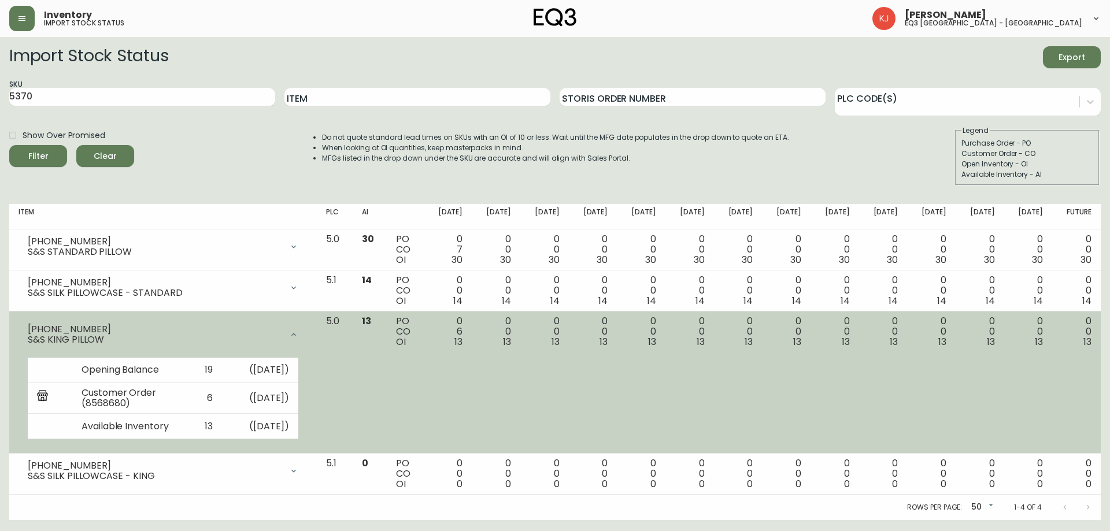
click at [298, 333] on icon at bounding box center [293, 334] width 9 height 9
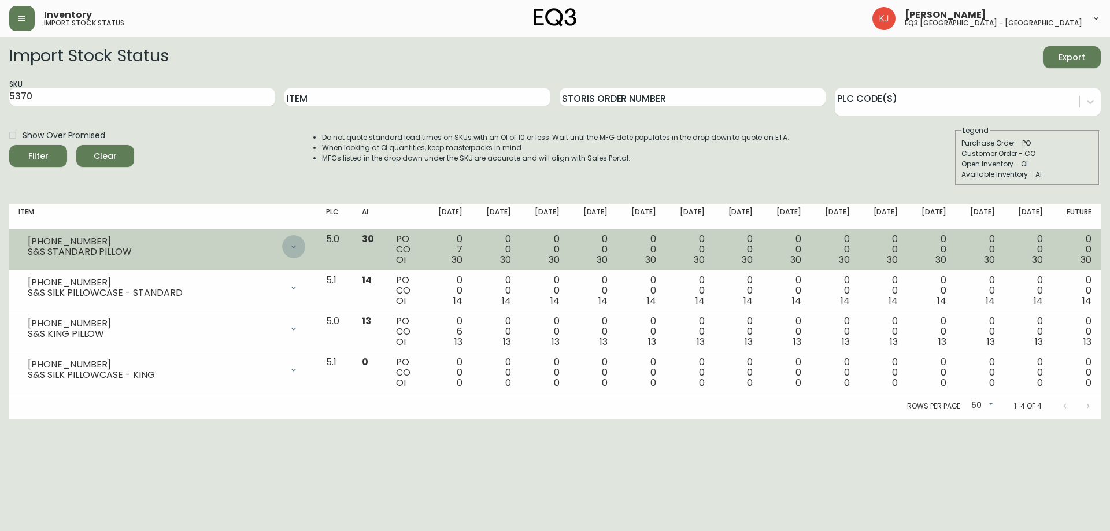
click at [298, 242] on icon at bounding box center [293, 246] width 9 height 9
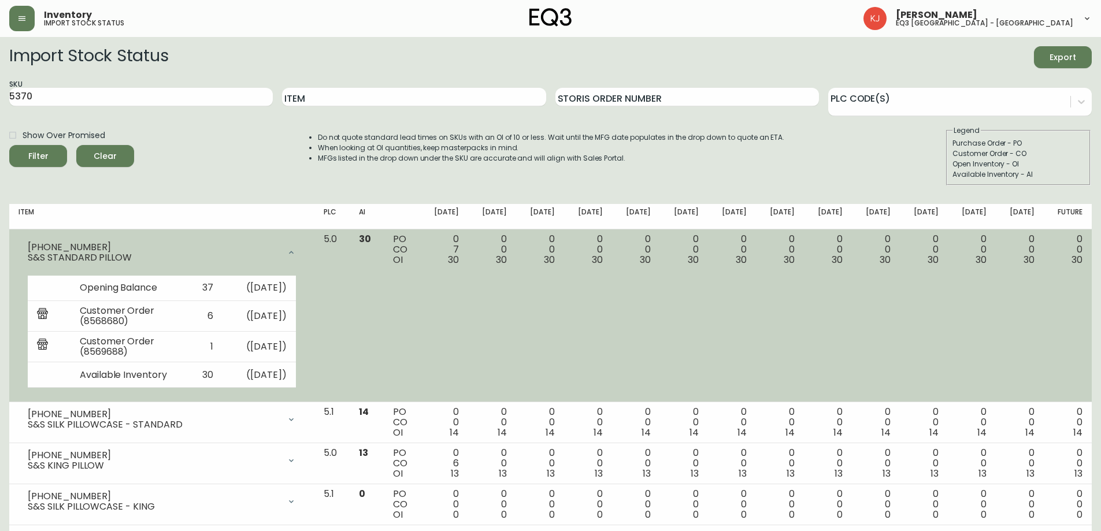
click at [303, 242] on div at bounding box center [291, 252] width 23 height 23
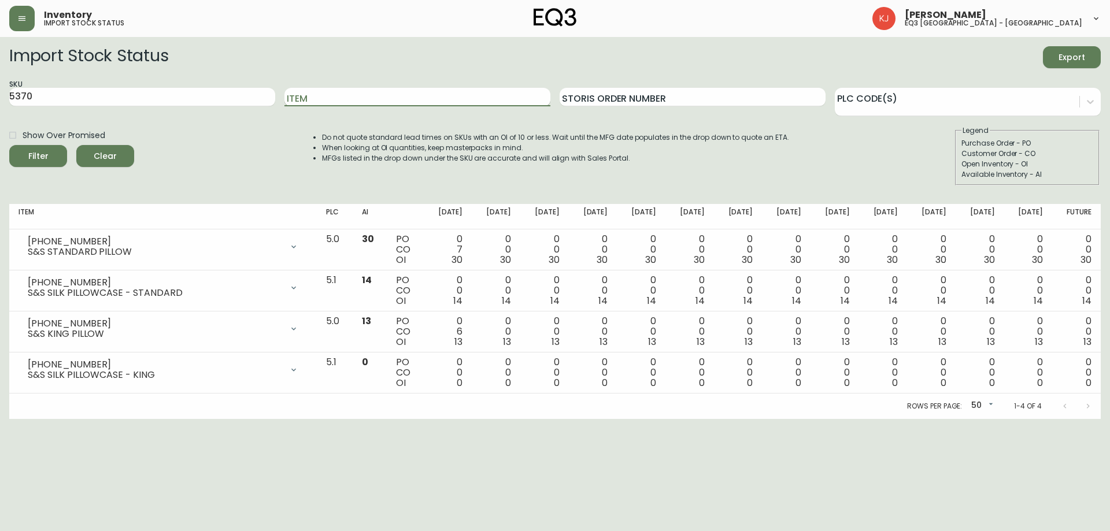
click at [341, 94] on input "Item" at bounding box center [417, 97] width 266 height 18
click at [308, 94] on input "Item" at bounding box center [417, 97] width 266 height 18
type input "PROT"
click at [9, 145] on button "Filter" at bounding box center [38, 156] width 58 height 22
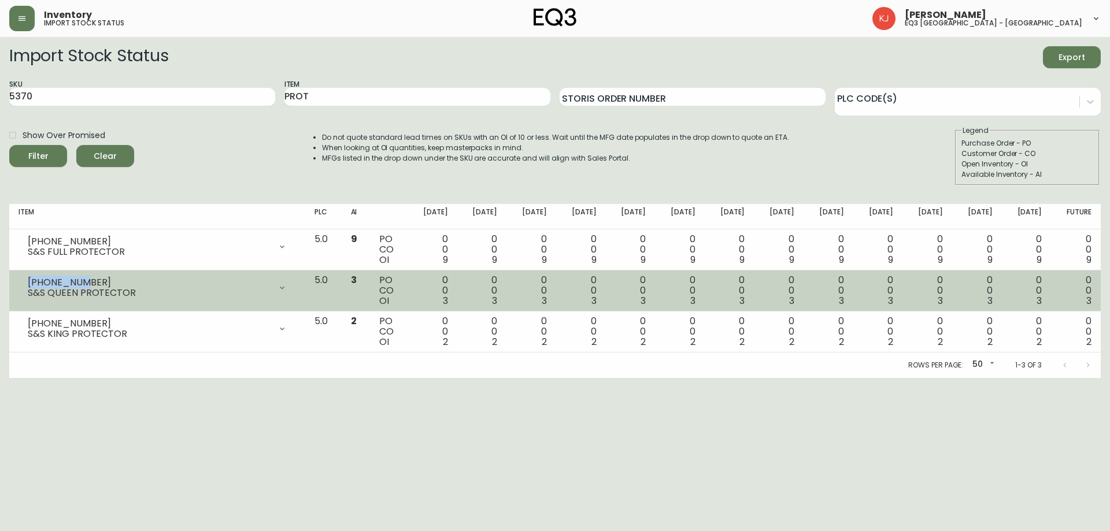
copy div "[PHONE_NUMBER]"
drag, startPoint x: 85, startPoint y: 281, endPoint x: 25, endPoint y: 270, distance: 60.5
click at [25, 271] on td "[PHONE_NUMBER] S&S QUEEN PROTECTOR Opening Balance 3 ( [DATE] ) Available Inven…" at bounding box center [157, 291] width 296 height 41
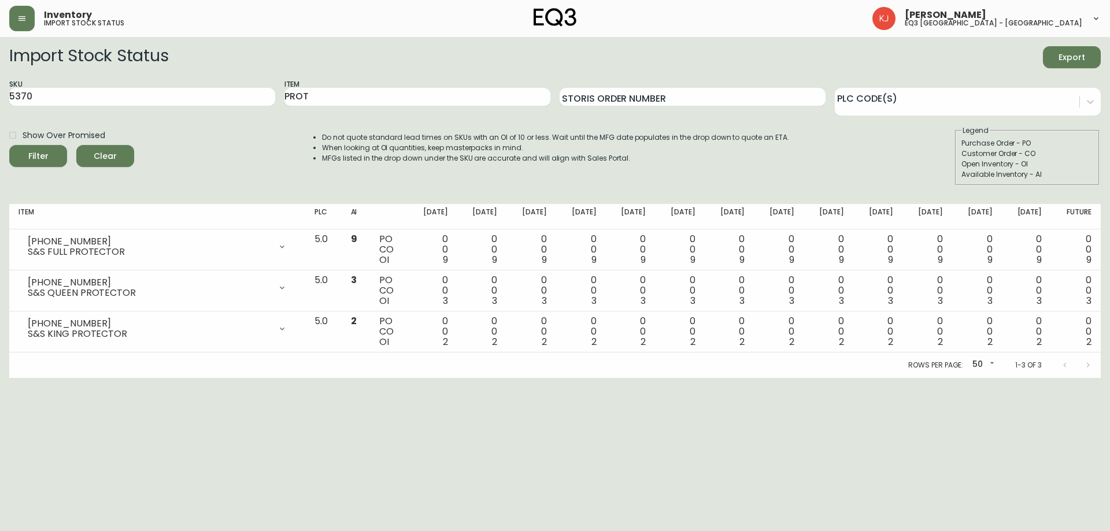
click at [60, 69] on form "Import Stock Status Export SKU 5370 Item PROT Storis Order Number PLC Code(s) S…" at bounding box center [554, 115] width 1091 height 139
drag, startPoint x: 315, startPoint y: 96, endPoint x: 97, endPoint y: 98, distance: 218.5
click at [96, 98] on div "SKU 5370 Item PROT Storis Order Number PLC Code(s)" at bounding box center [554, 98] width 1091 height 38
drag, startPoint x: 45, startPoint y: 95, endPoint x: 2, endPoint y: 90, distance: 43.7
click at [0, 90] on main "Import Stock Status Export SKU 5370 Item Storis Order Number PLC Code(s) Show O…" at bounding box center [555, 207] width 1110 height 341
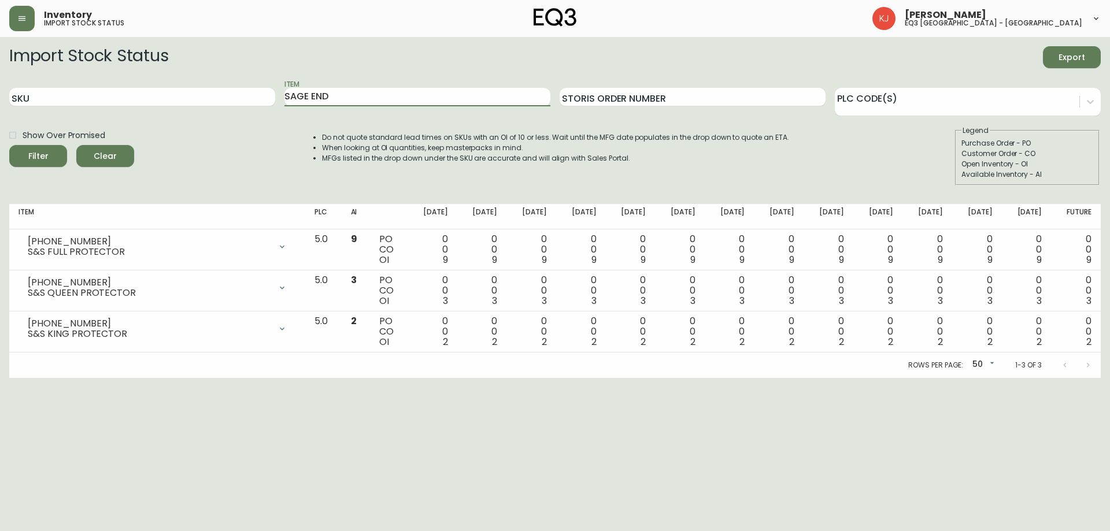
type input "SAGE END"
click at [9, 145] on button "Filter" at bounding box center [38, 156] width 58 height 22
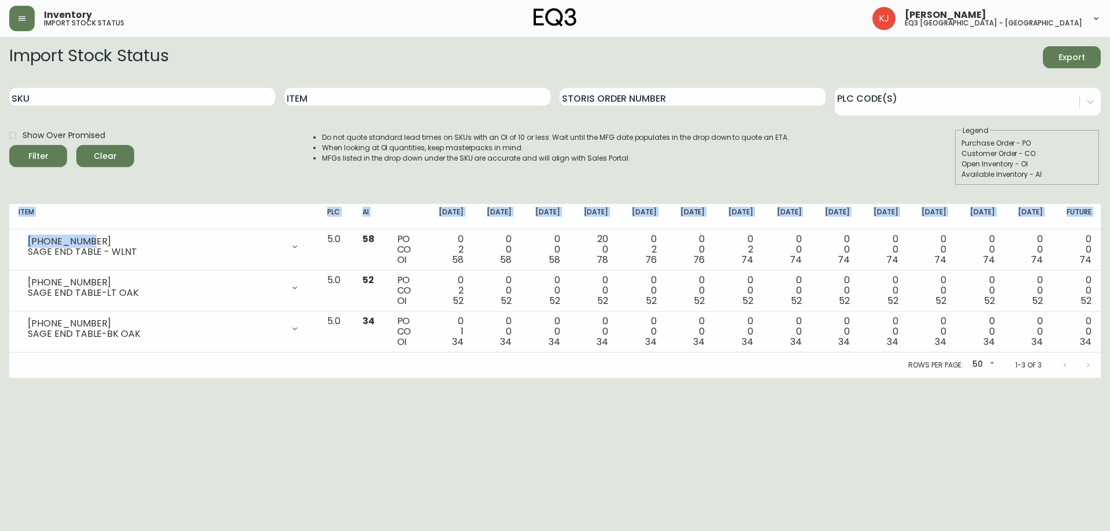
drag, startPoint x: 64, startPoint y: 239, endPoint x: 7, endPoint y: 238, distance: 56.7
click at [7, 238] on main "Import Stock Status Export SKU Item Storis Order Number PLC Code(s) Show Over P…" at bounding box center [555, 207] width 1110 height 341
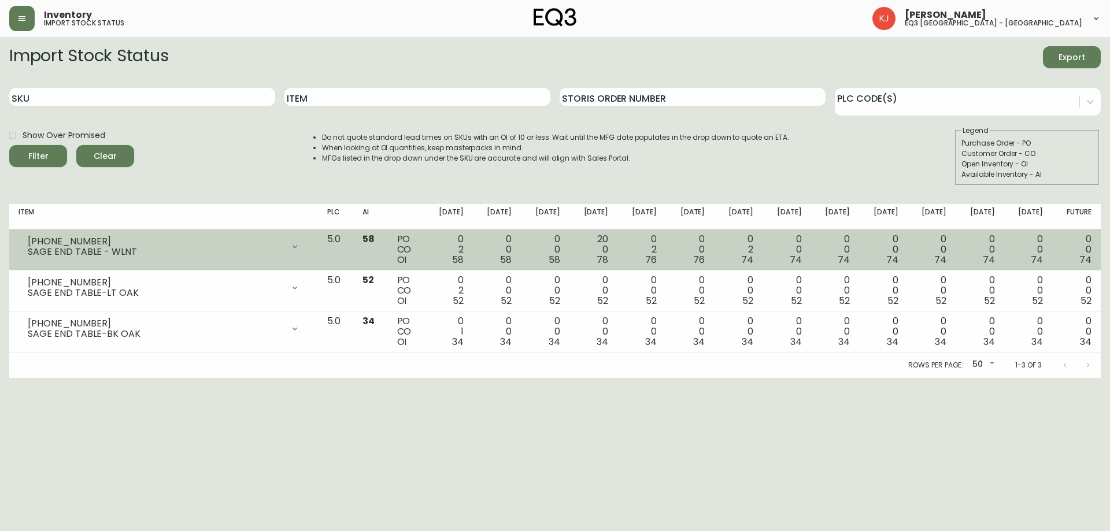
click at [66, 247] on div "SAGE END TABLE - WLNT" at bounding box center [156, 252] width 256 height 10
drag, startPoint x: 88, startPoint y: 242, endPoint x: 29, endPoint y: 242, distance: 59.5
click at [29, 242] on div "[PHONE_NUMBER]" at bounding box center [156, 241] width 256 height 10
copy div "[PHONE_NUMBER]"
